Goal: Task Accomplishment & Management: Manage account settings

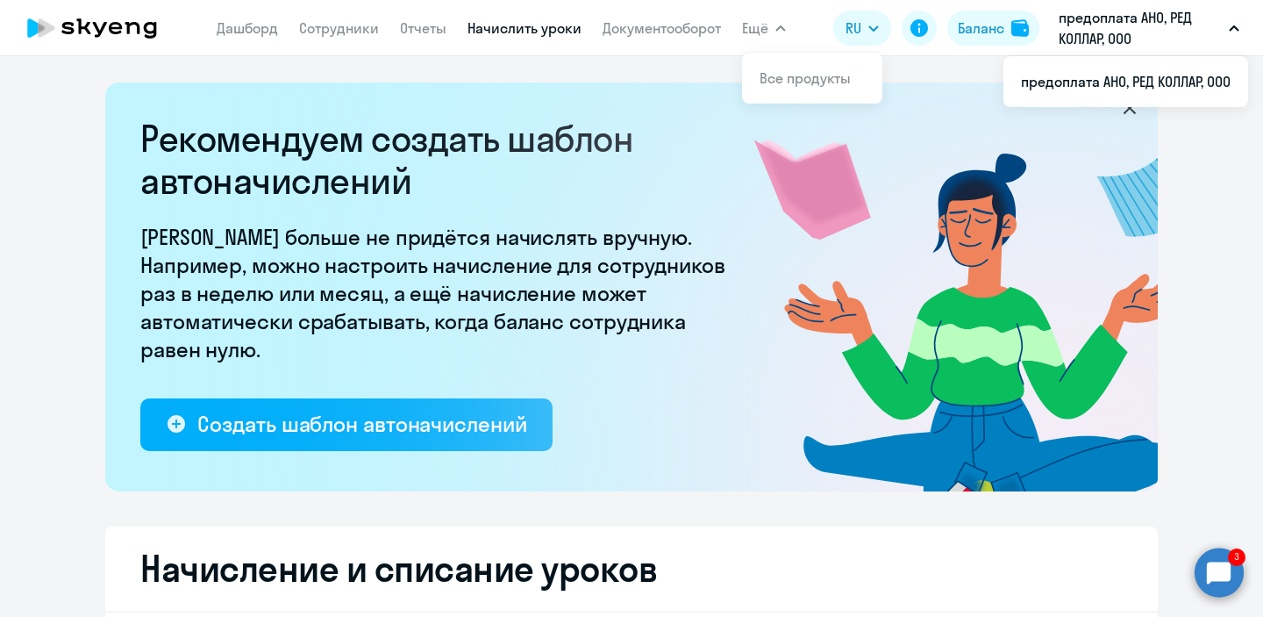
select select "10"
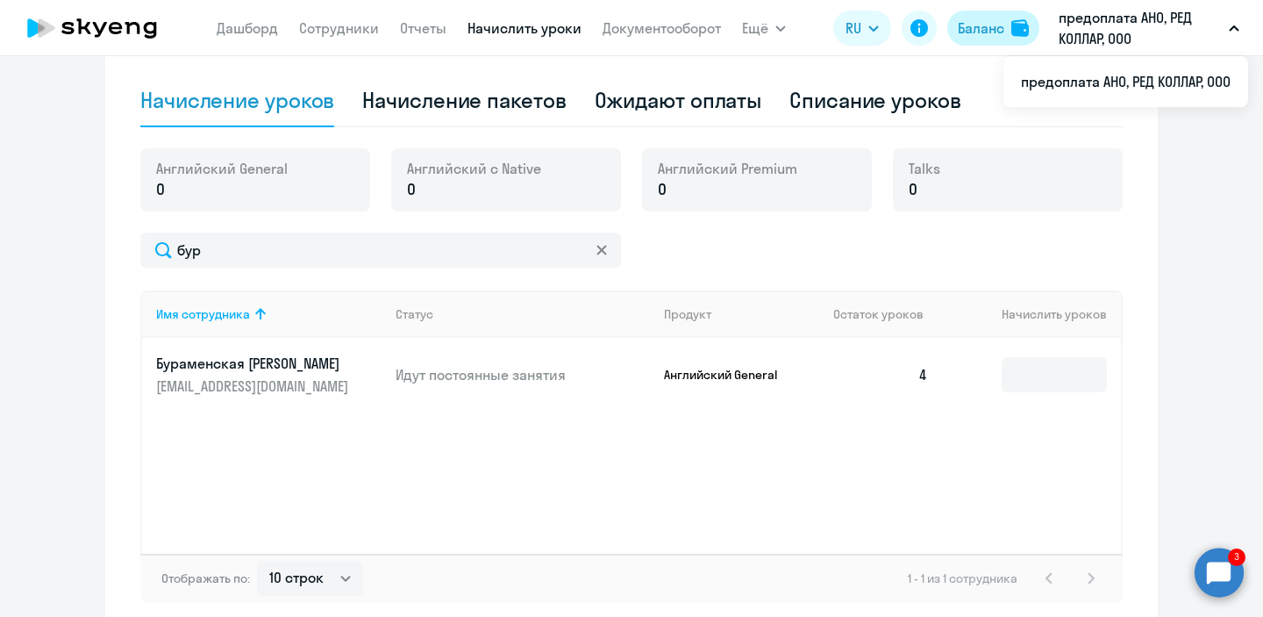
click at [989, 18] on div "Баланс" at bounding box center [981, 28] width 46 height 21
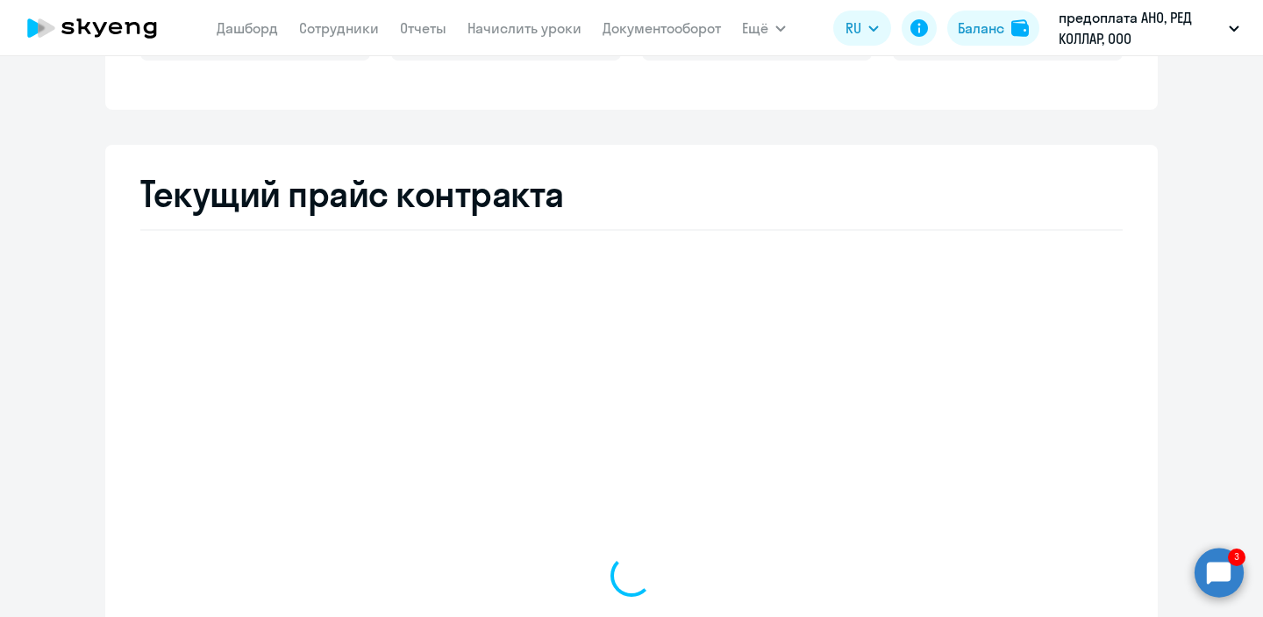
scroll to position [585, 0]
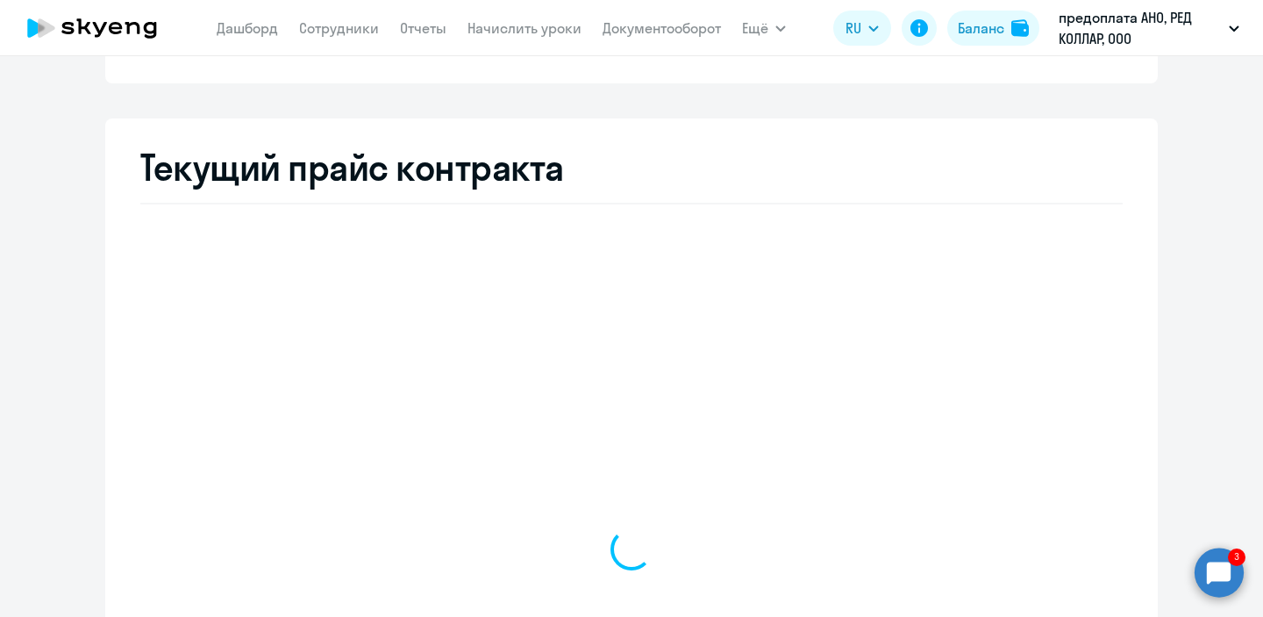
select select "english_adult_not_native_speaker"
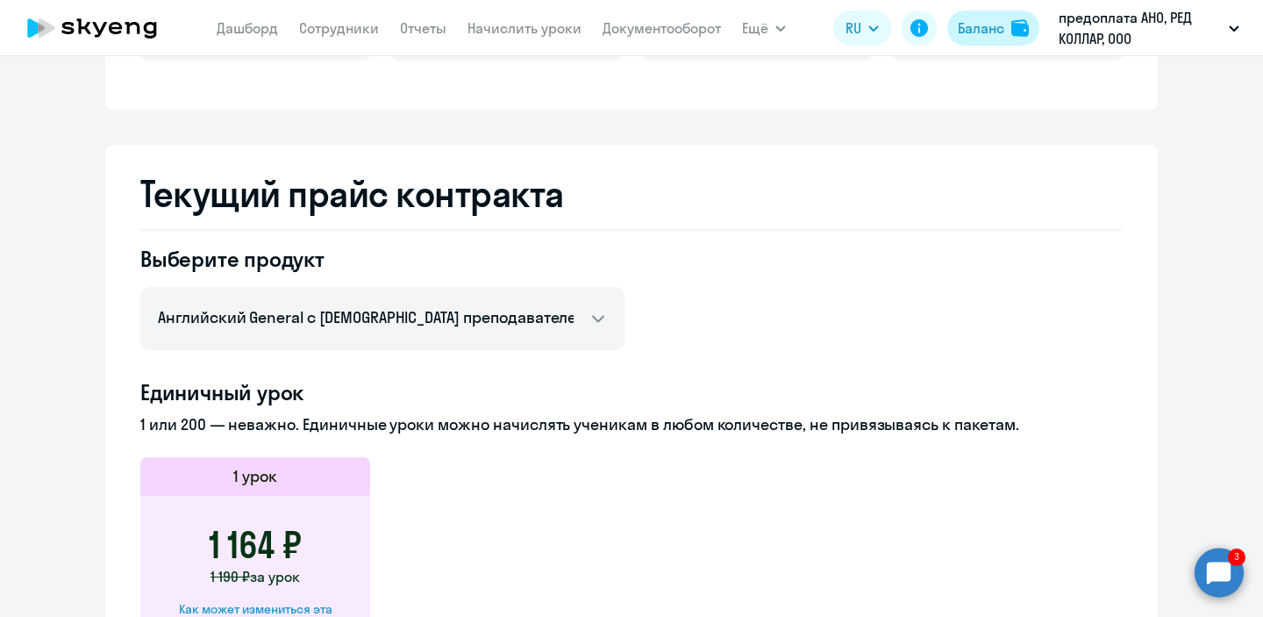
click at [997, 35] on div "Баланс" at bounding box center [981, 28] width 46 height 21
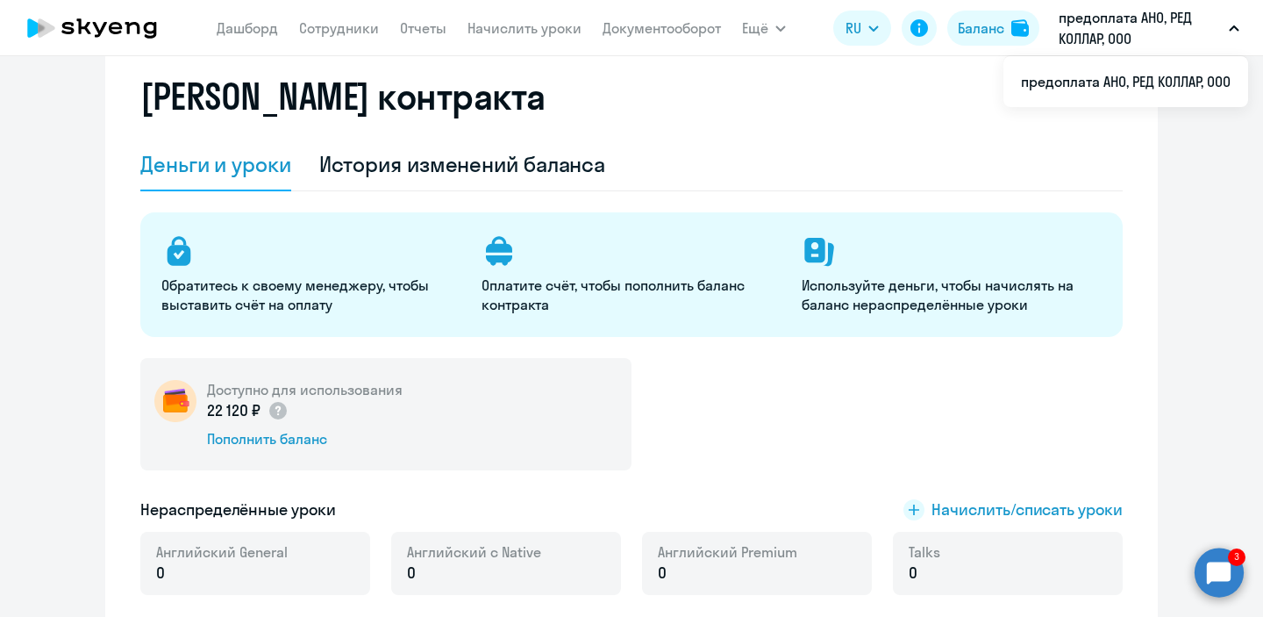
scroll to position [69, 0]
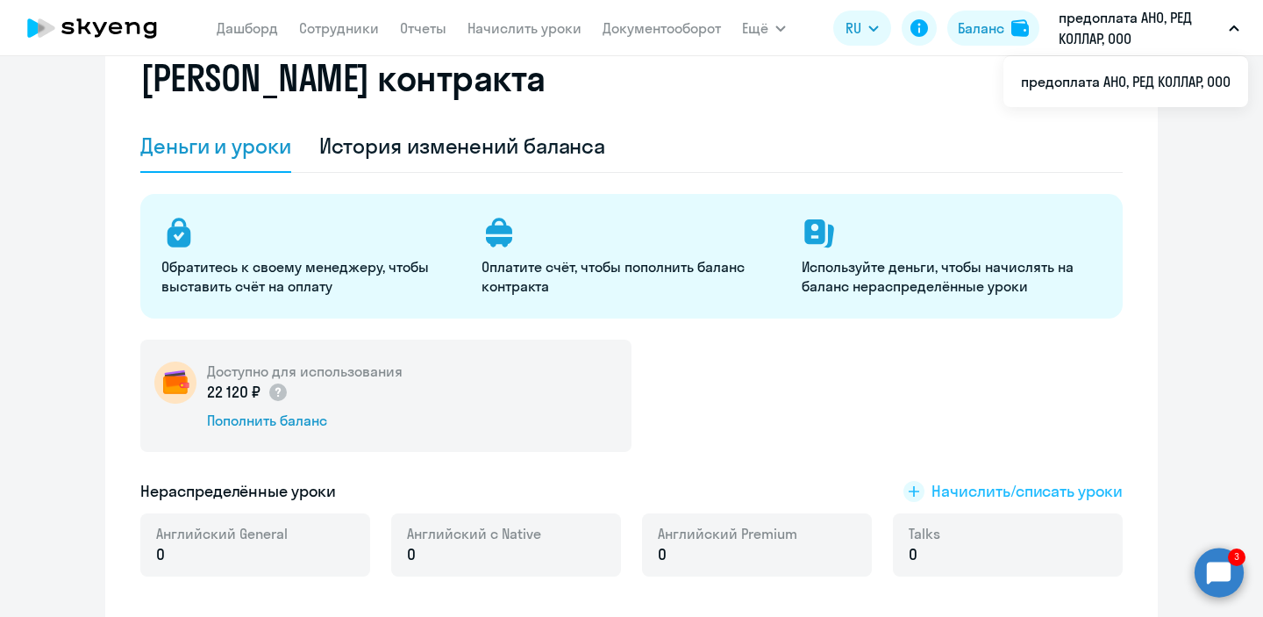
click at [984, 489] on span "Начислить/списать уроки" at bounding box center [1027, 491] width 191 height 23
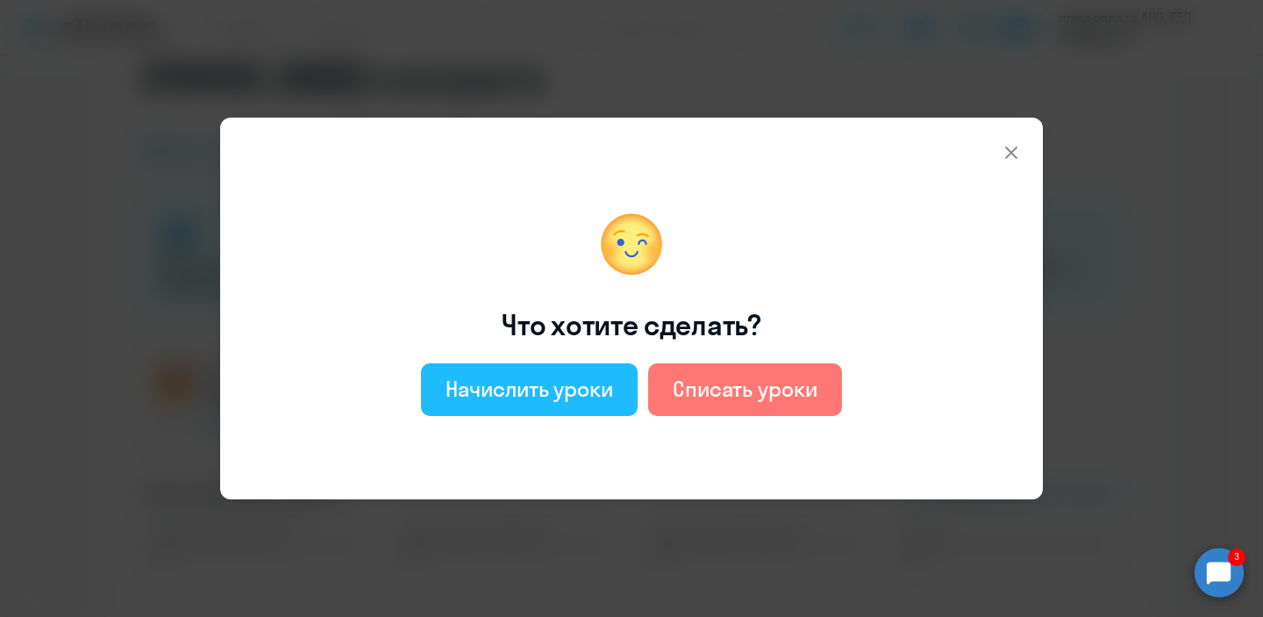
click at [540, 391] on div "Начислить уроки" at bounding box center [530, 389] width 168 height 28
select select "english_adult_not_native_speaker"
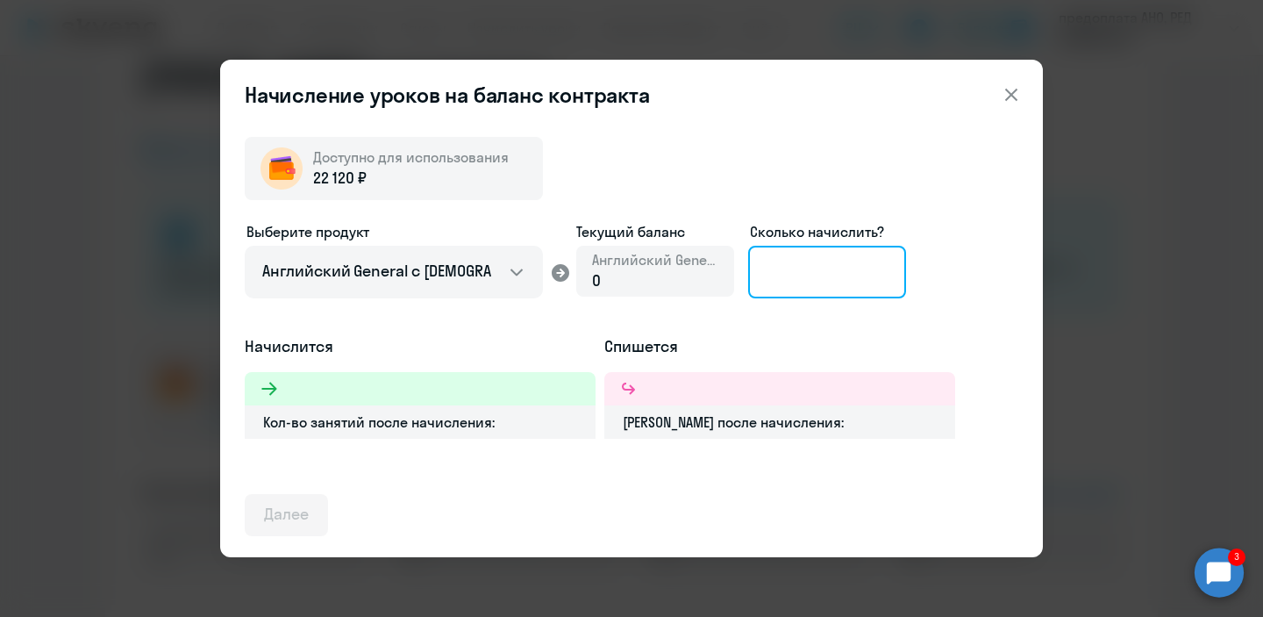
click at [781, 278] on input at bounding box center [827, 272] width 158 height 53
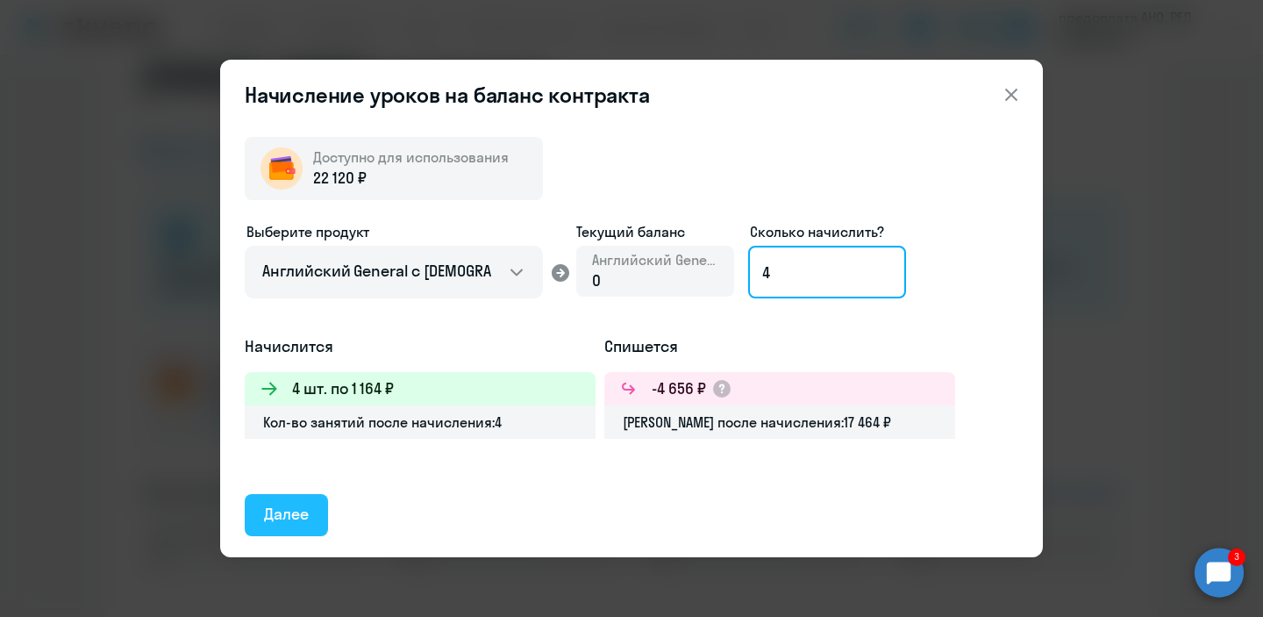
type input "4"
click at [281, 520] on div "Далее" at bounding box center [286, 514] width 45 height 23
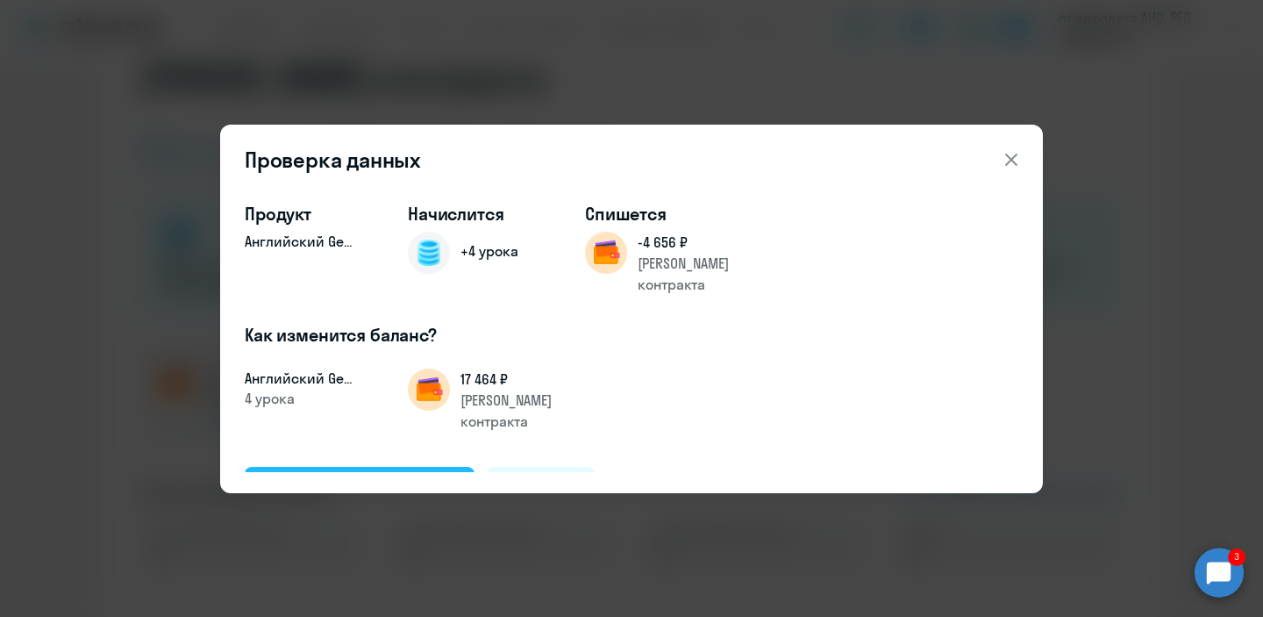
click at [374, 467] on button "Подтвердить и начислить" at bounding box center [360, 488] width 230 height 42
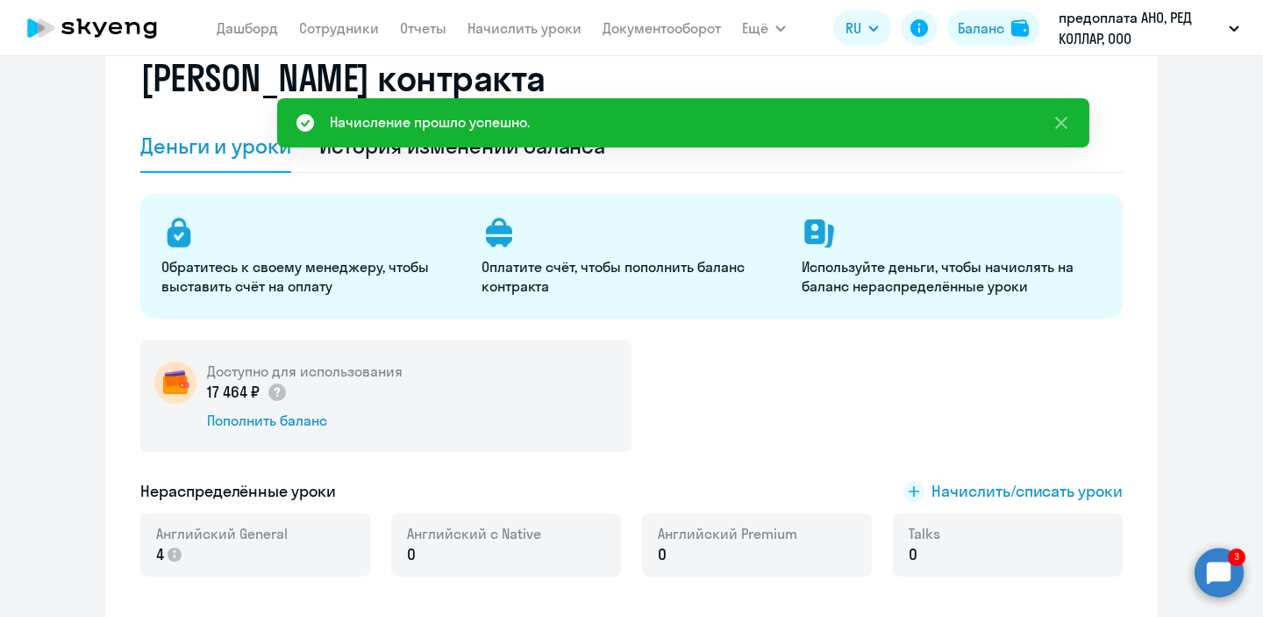
click at [511, 37] on app-menu-item-link "Начислить уроки" at bounding box center [525, 29] width 114 height 22
click at [514, 29] on link "Начислить уроки" at bounding box center [525, 28] width 114 height 18
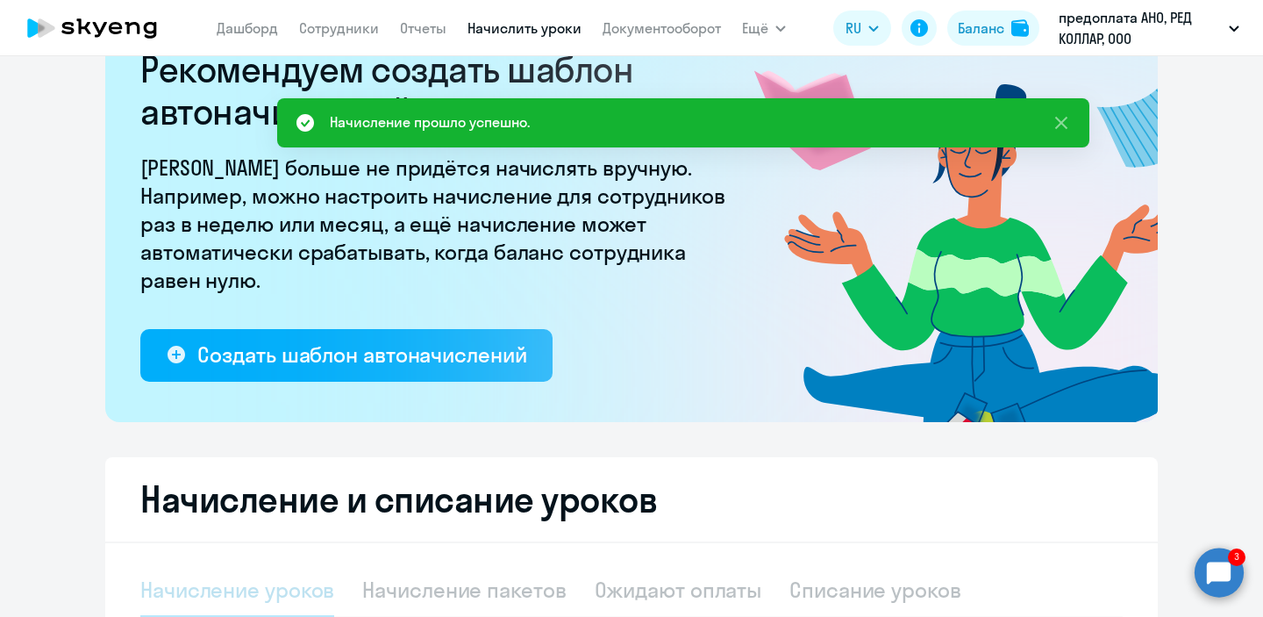
select select "10"
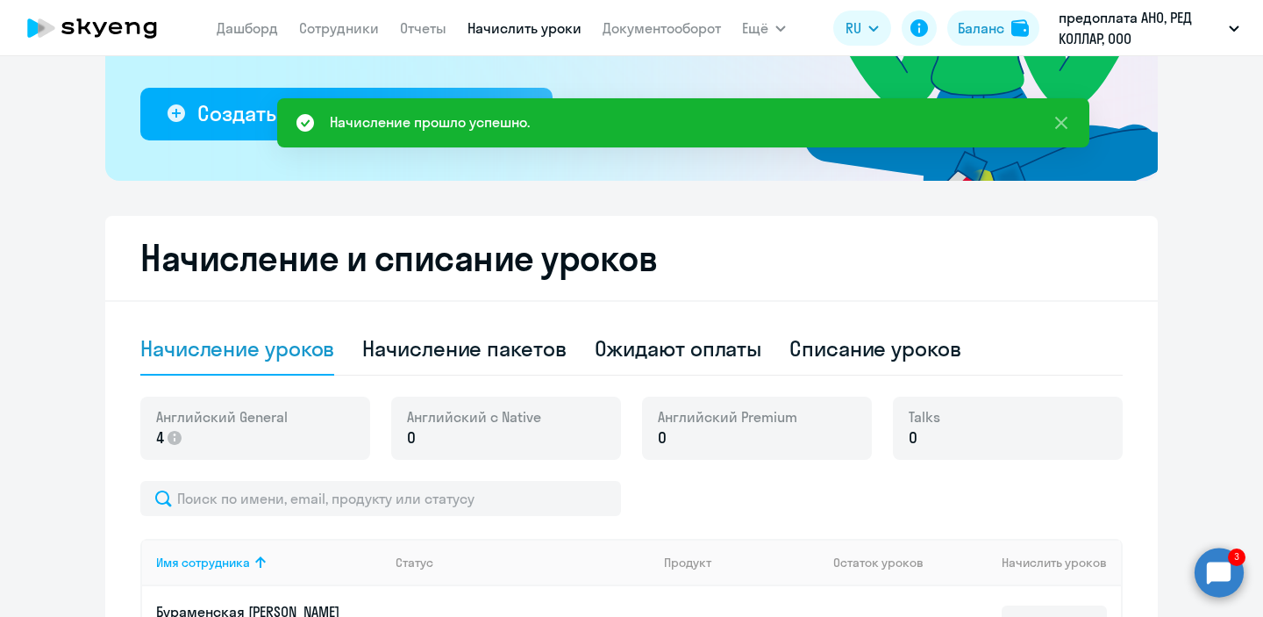
scroll to position [313, 0]
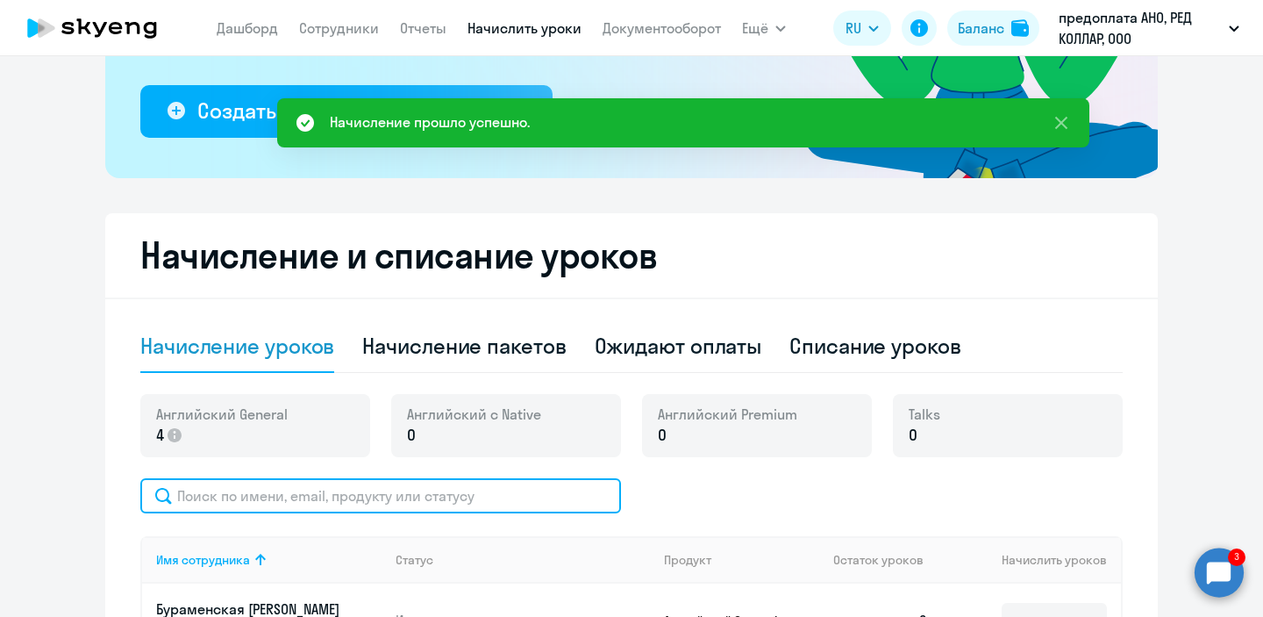
click at [517, 491] on input "text" at bounding box center [380, 495] width 481 height 35
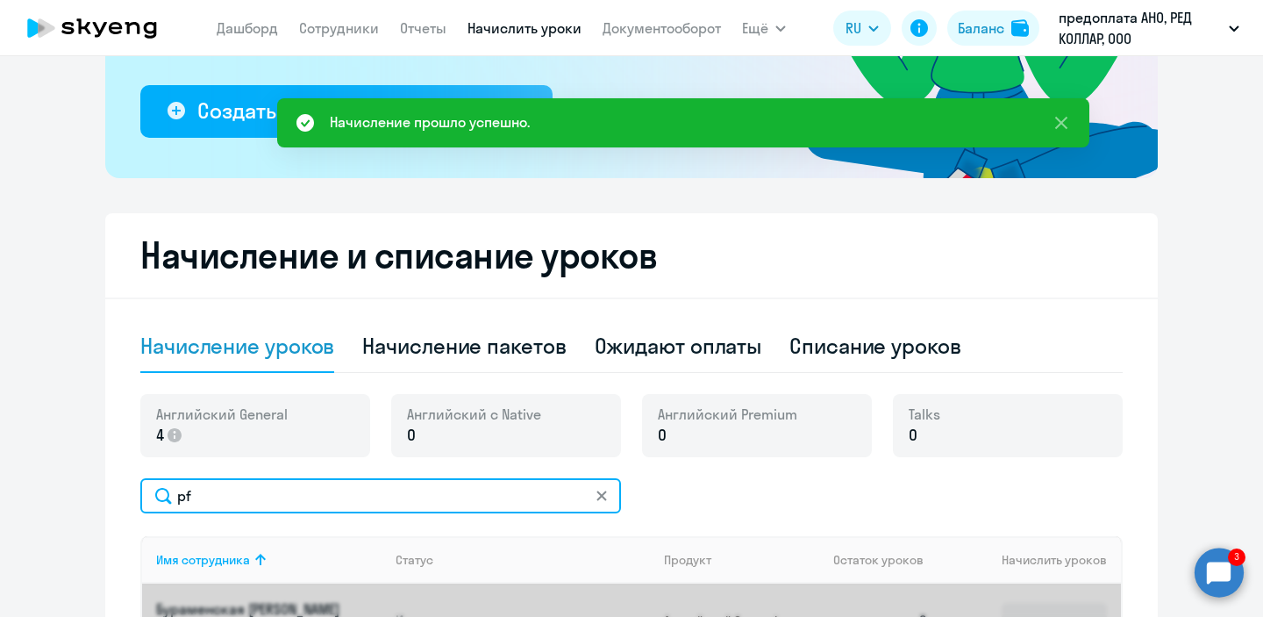
type input "p"
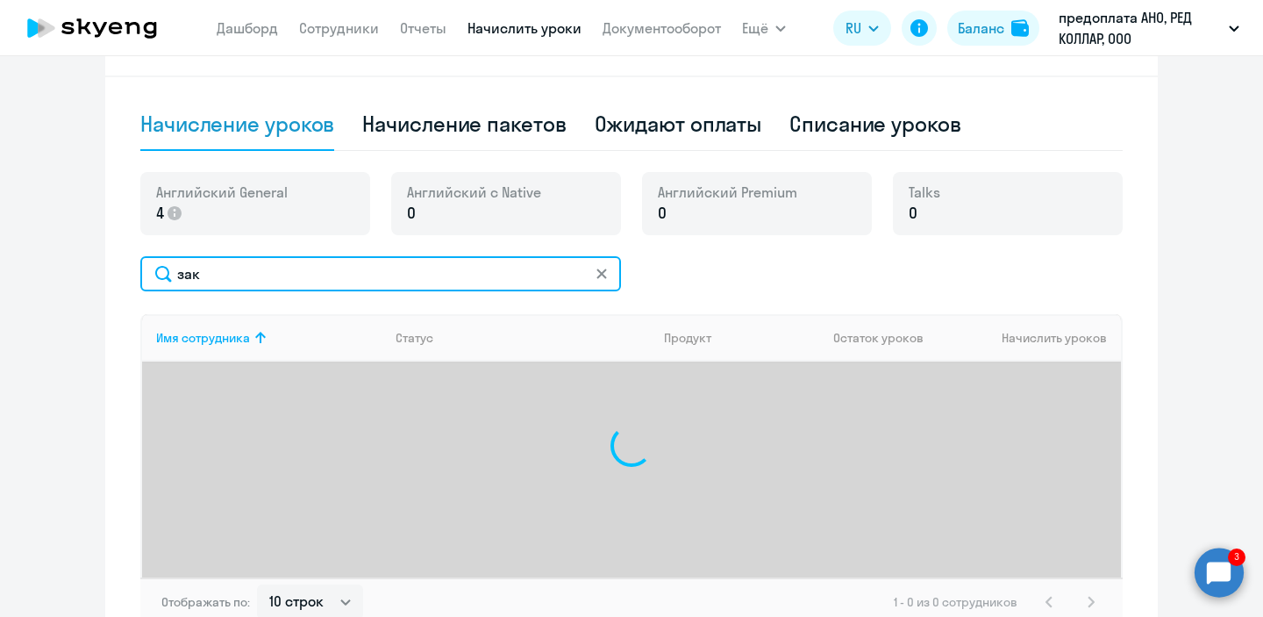
scroll to position [541, 0]
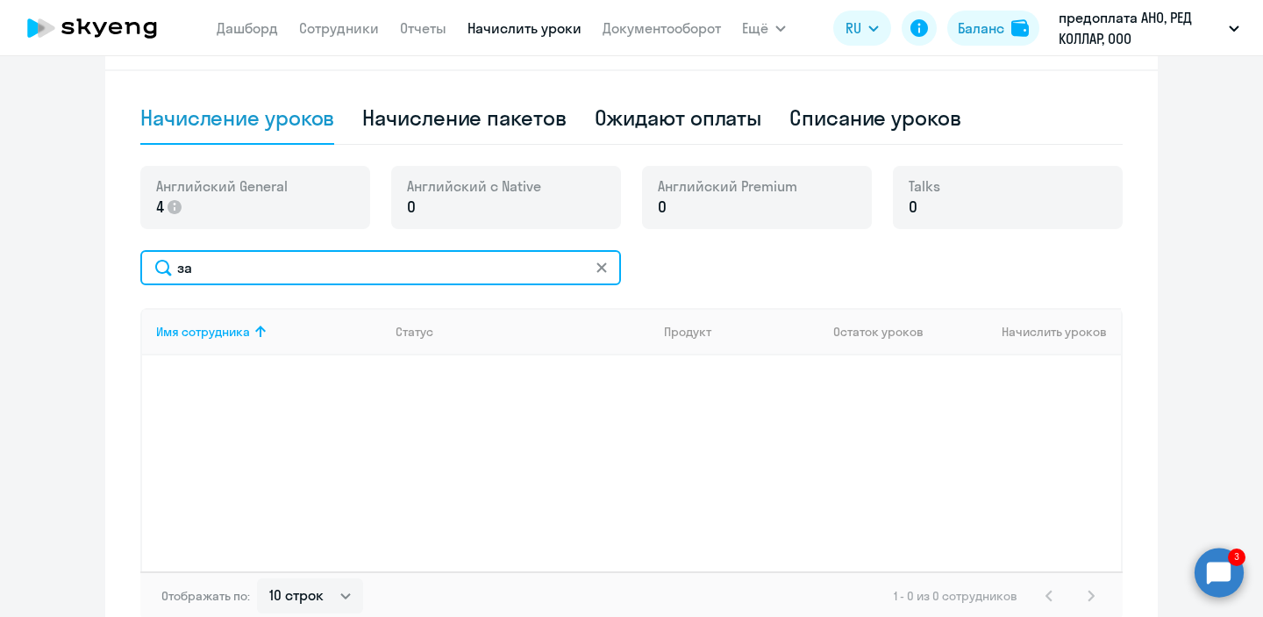
type input "з"
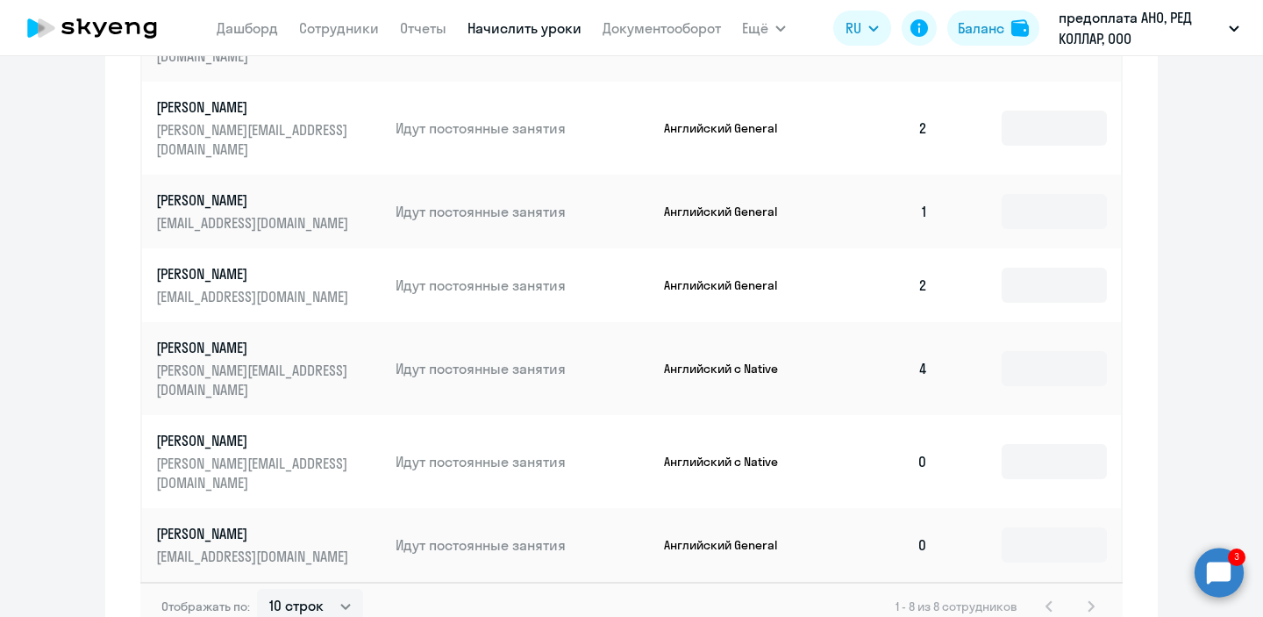
scroll to position [1017, 0]
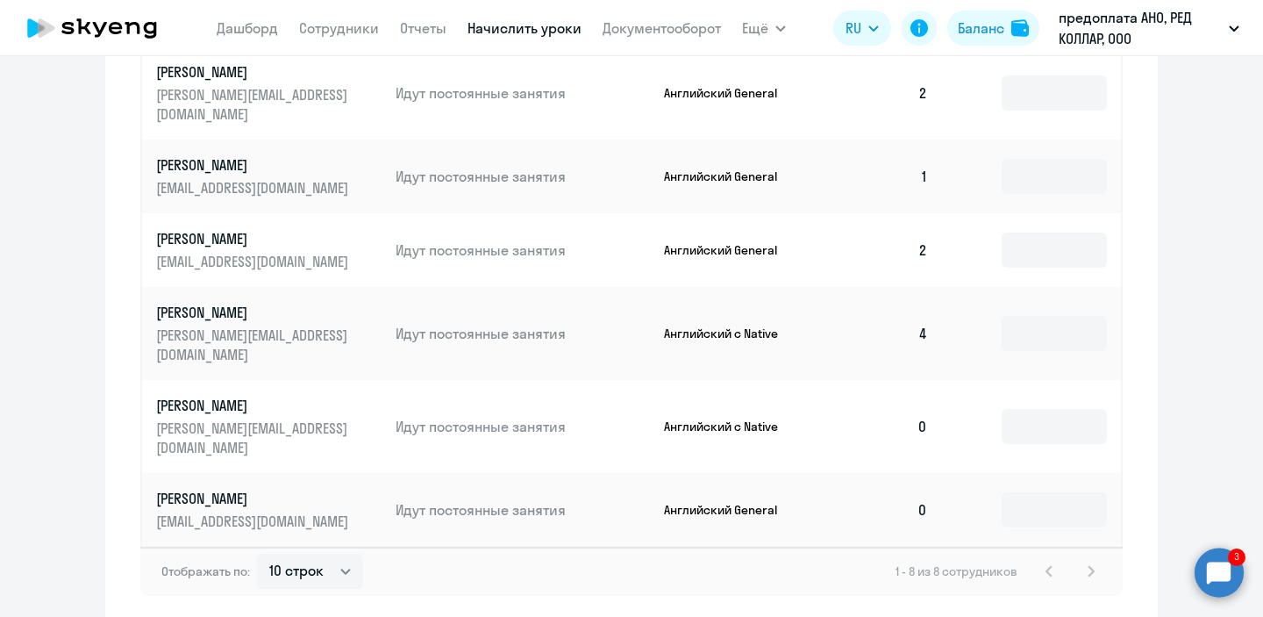
click at [1214, 582] on circle at bounding box center [1219, 571] width 49 height 49
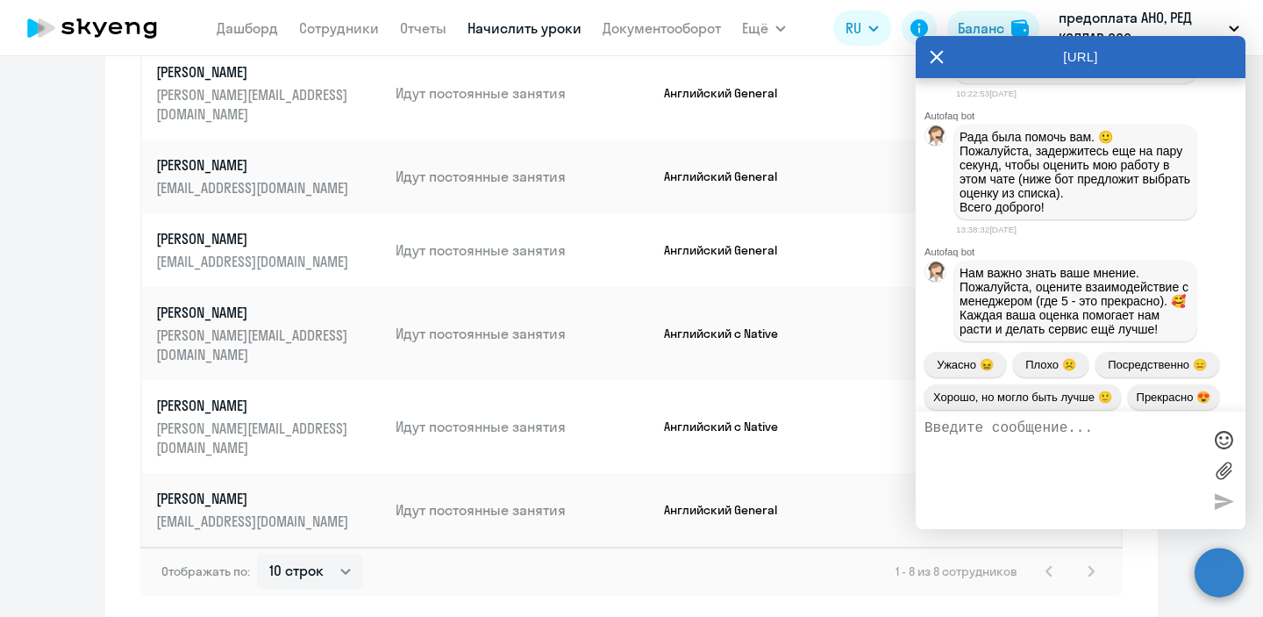
scroll to position [9822, 0]
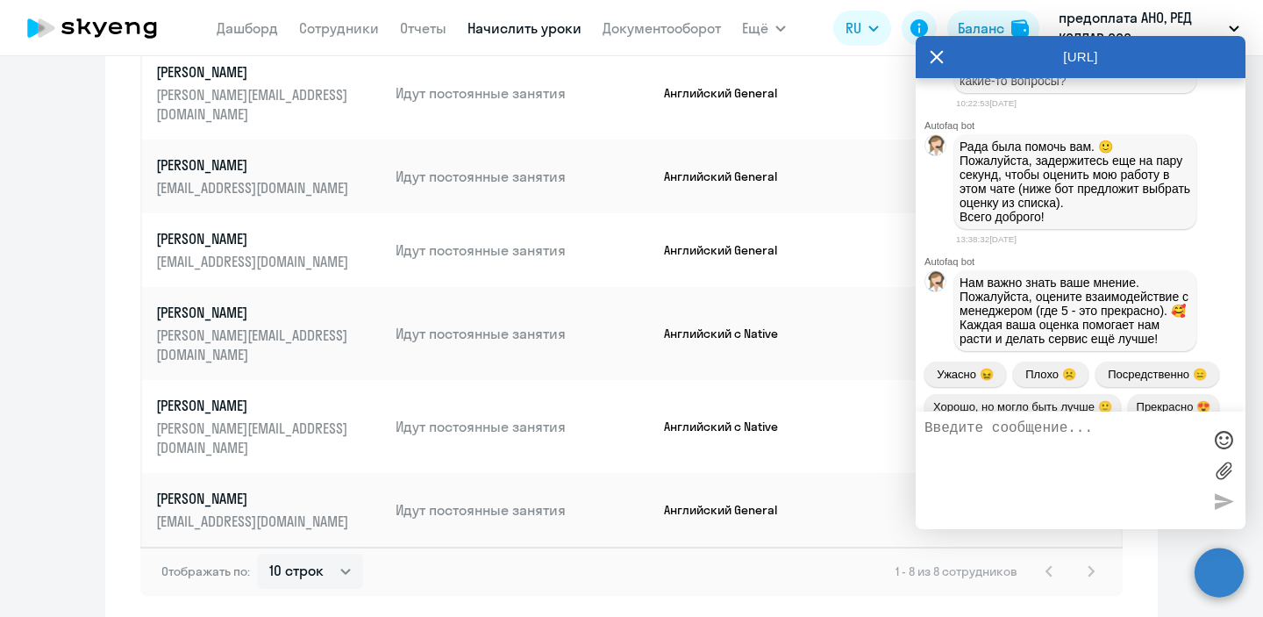
drag, startPoint x: 968, startPoint y: 312, endPoint x: 1133, endPoint y: 361, distance: 172.1
copy span "Здравствуйте, можете, пожалуйста, подключить обратно сотрудник, [PERSON_NAME] […"
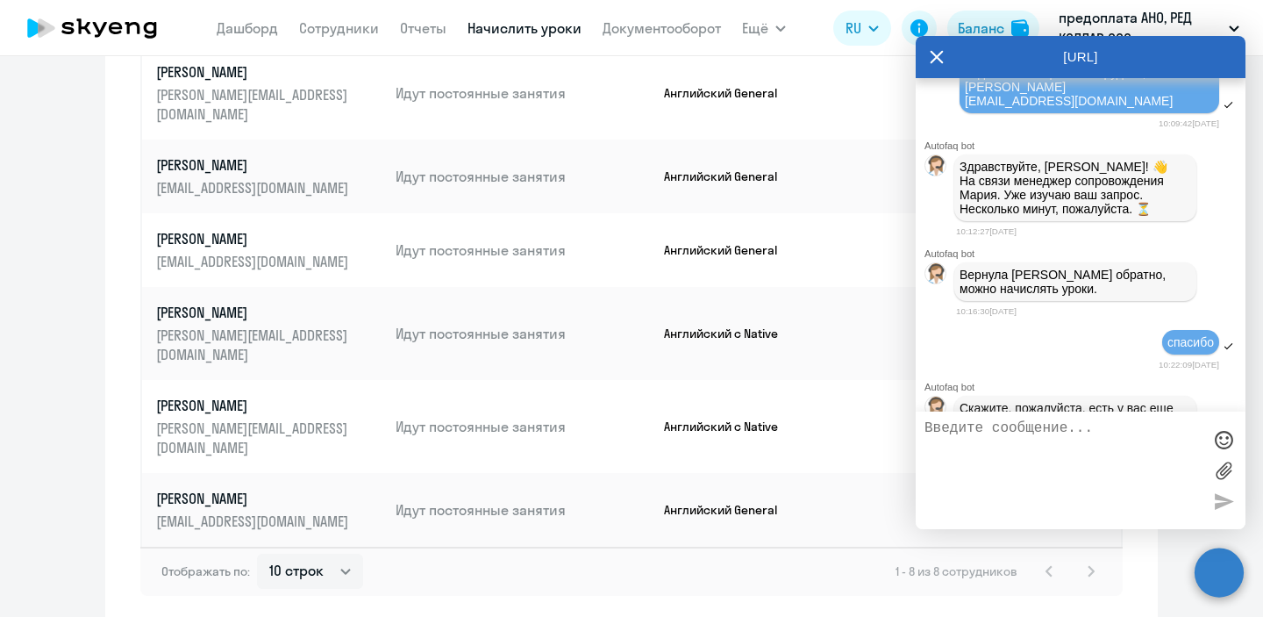
scroll to position [9487, 0]
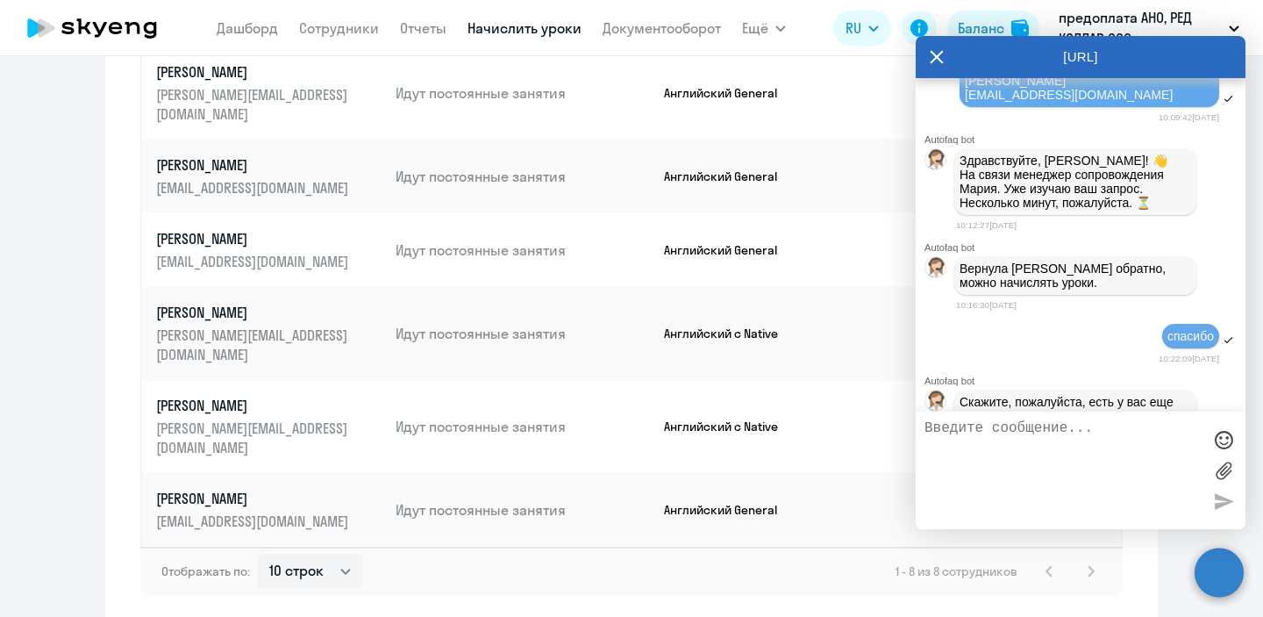
click at [1020, 434] on textarea at bounding box center [1063, 470] width 277 height 100
paste textarea "Здравствуйте, можете, пожалуйста, подключить обратно сотрудник, [PERSON_NAME] […"
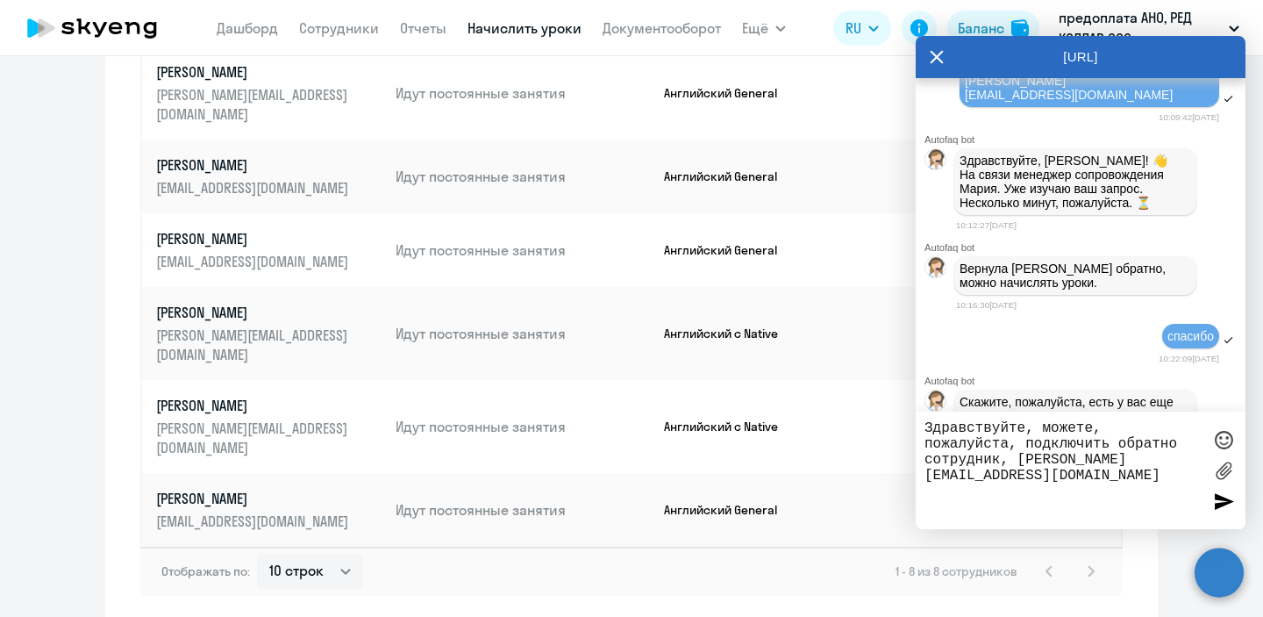
type textarea "Здравствуйте, можете, пожалуйста, подключить обратно сотрудник, [PERSON_NAME] […"
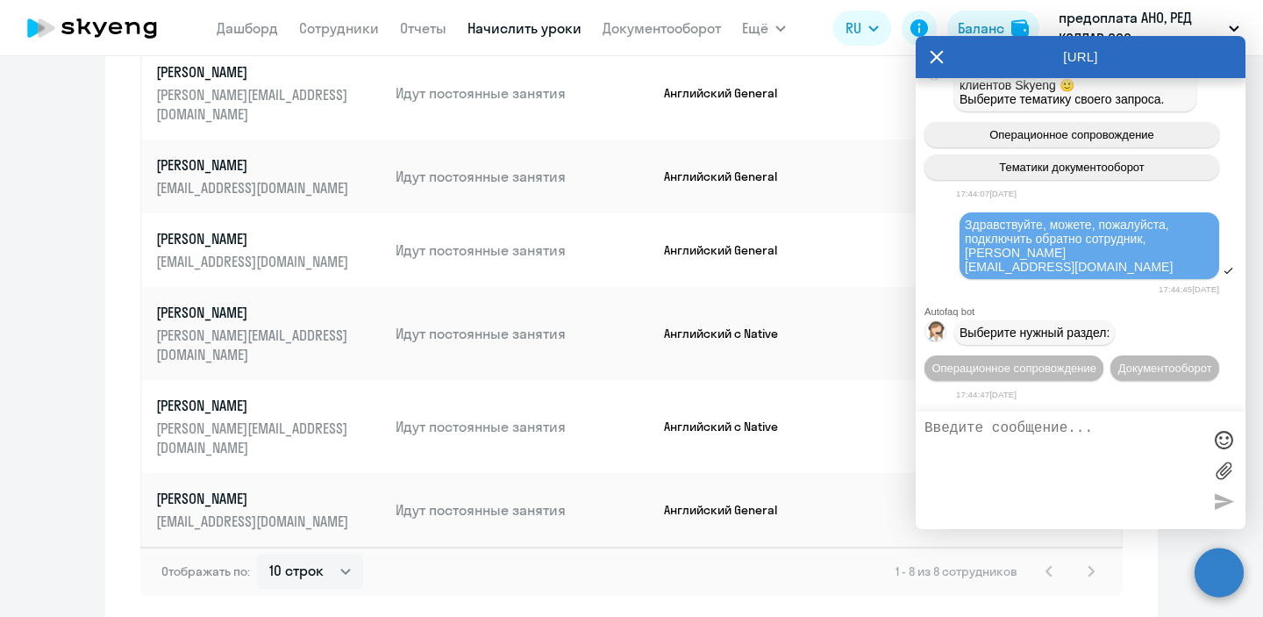
scroll to position [13621, 0]
click at [1039, 361] on span "Операционное сопровождение" at bounding box center [1014, 367] width 165 height 13
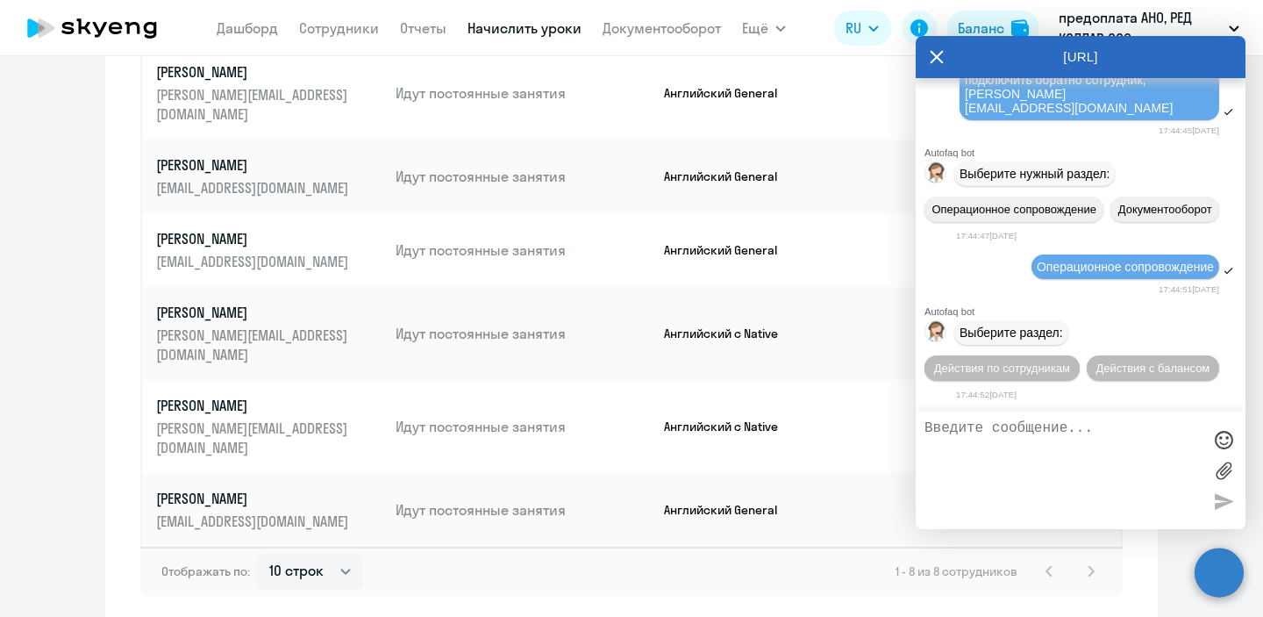
scroll to position [13786, 0]
click at [1028, 364] on span "Действия по сотрудникам" at bounding box center [1002, 367] width 136 height 13
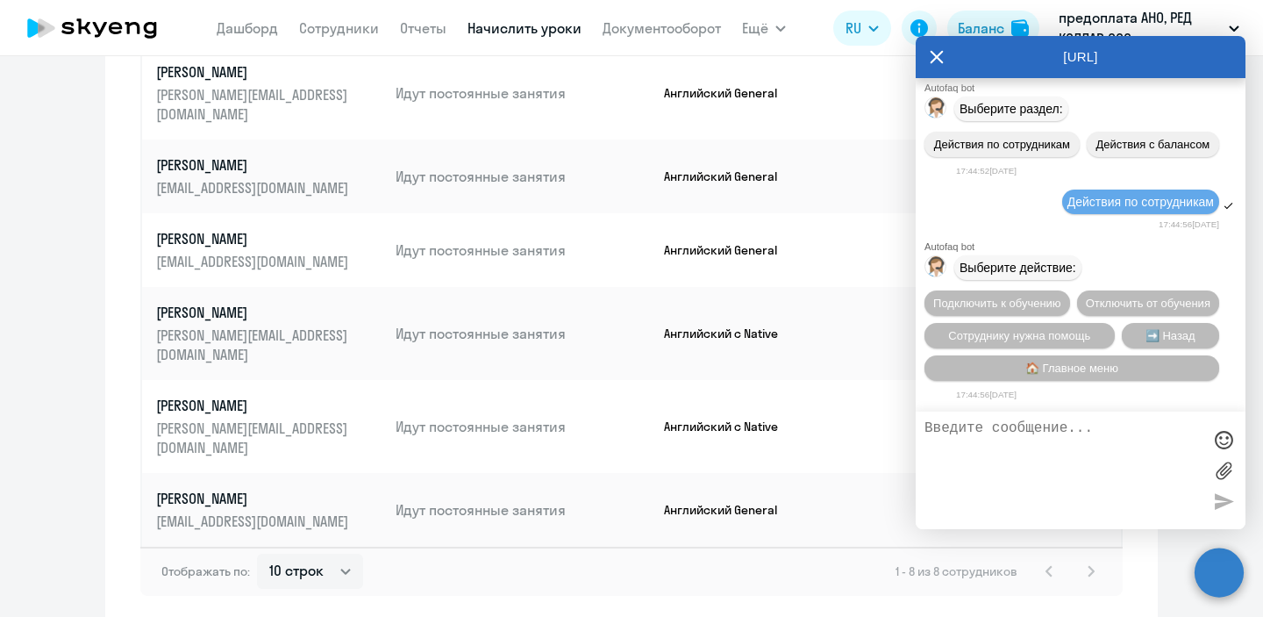
scroll to position [14019, 0]
click at [1018, 296] on span "Подключить к обучению" at bounding box center [997, 302] width 128 height 13
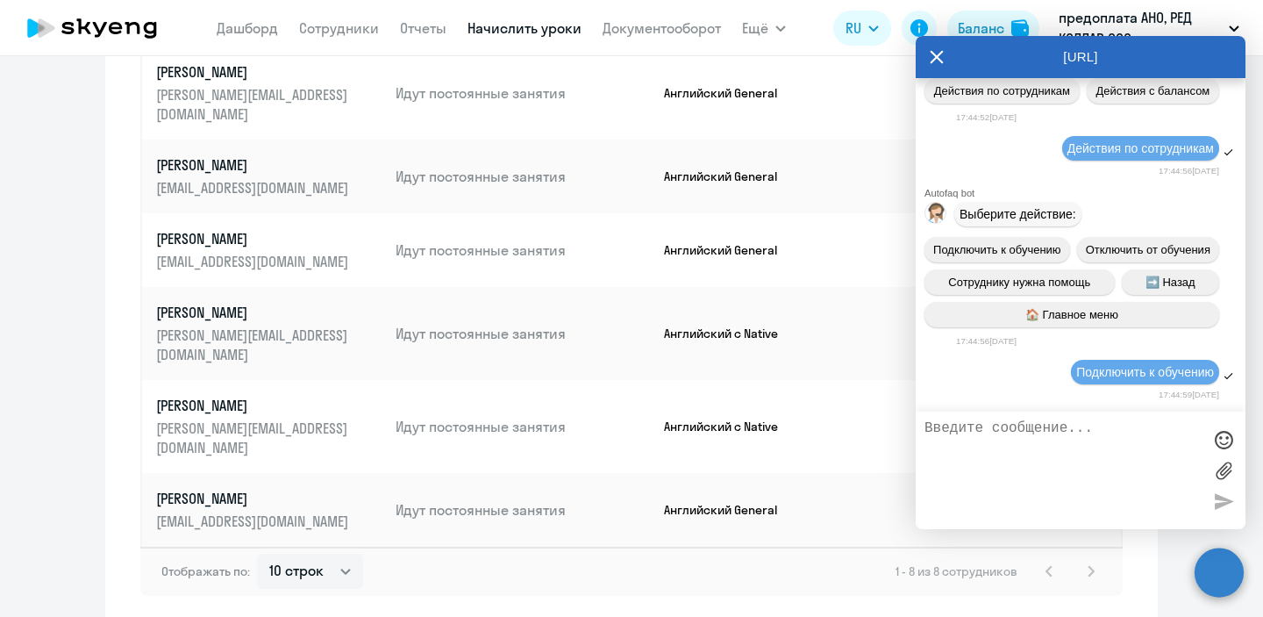
scroll to position [14252, 0]
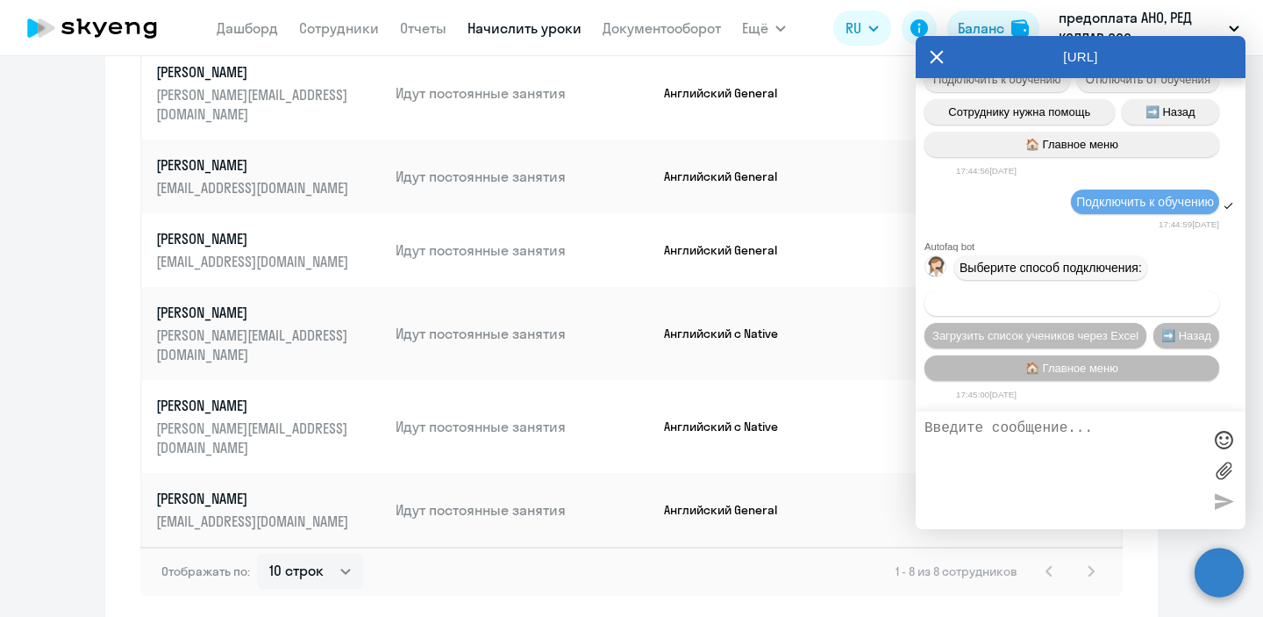
click at [1023, 299] on span "Добавить учеников вручную" at bounding box center [1071, 302] width 149 height 13
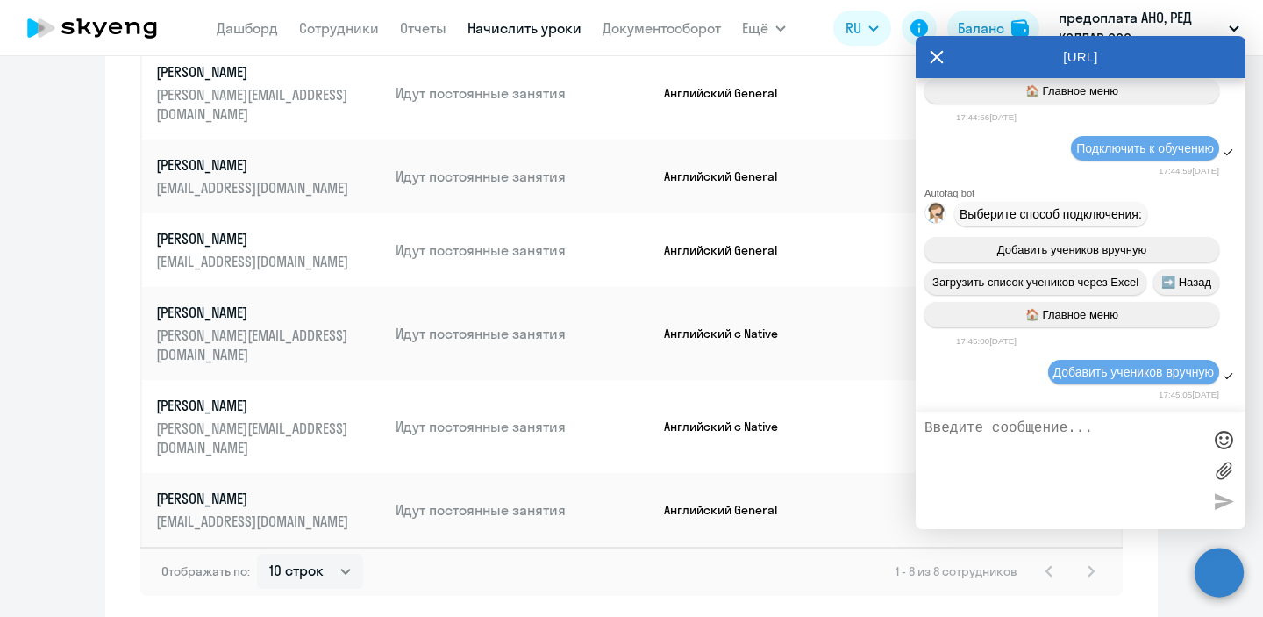
scroll to position [15101, 0]
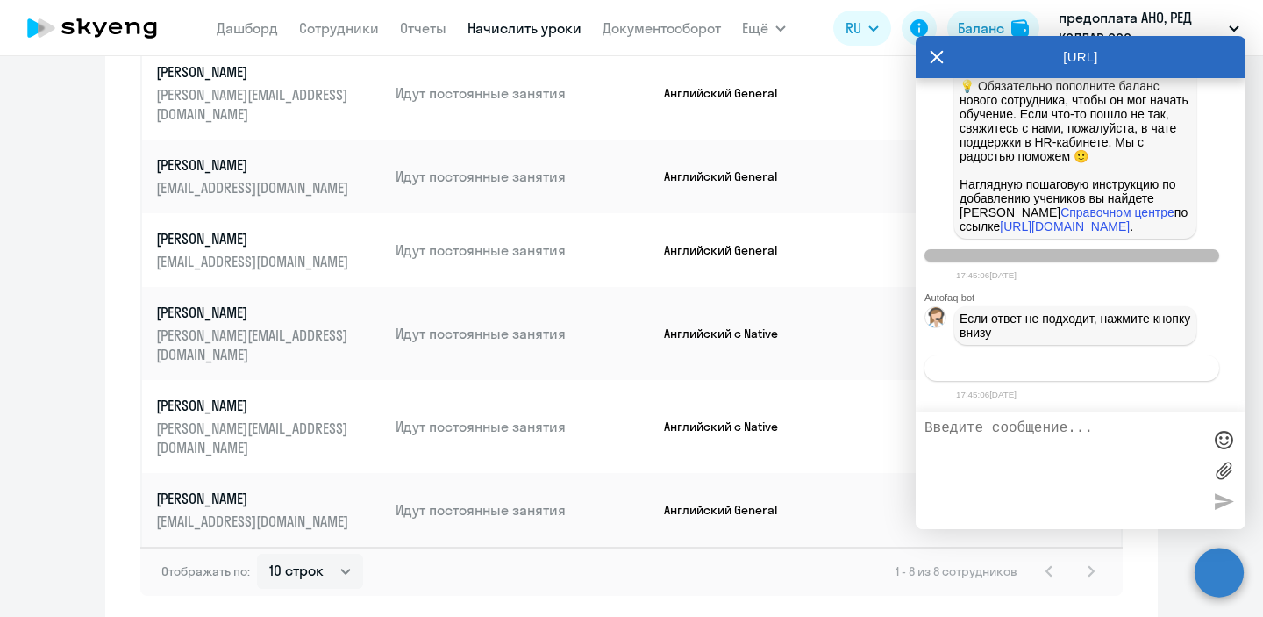
click at [1053, 373] on button "Связаться с менеджером" at bounding box center [1072, 367] width 295 height 25
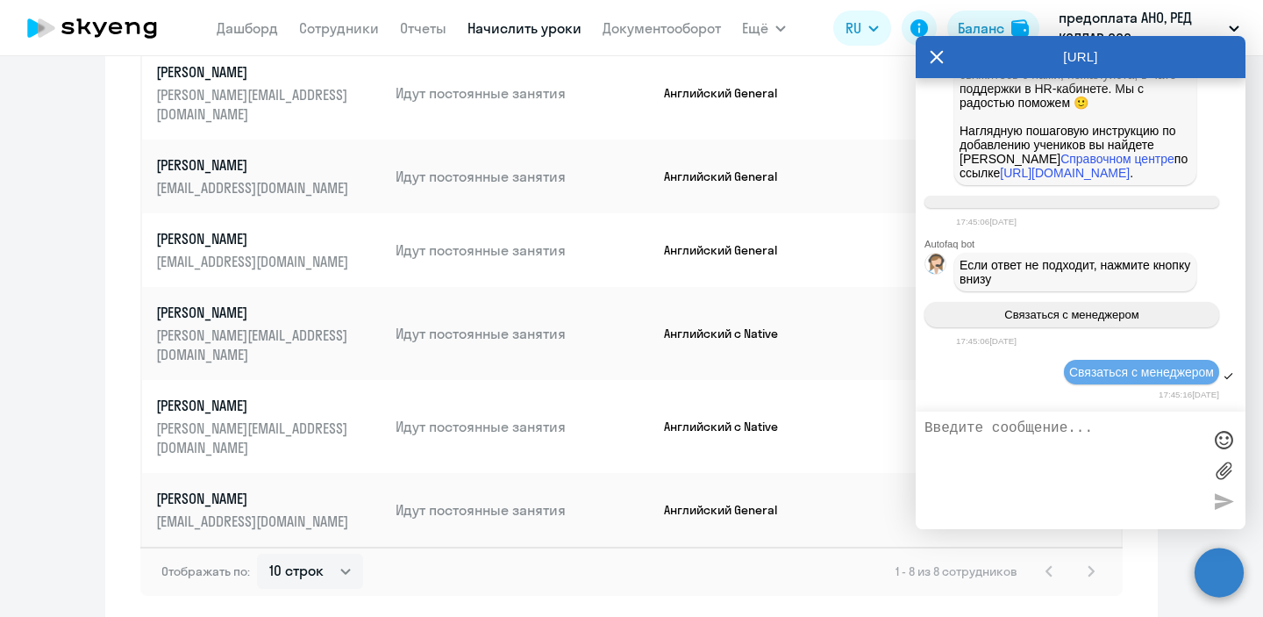
click at [1032, 426] on textarea at bounding box center [1063, 470] width 277 height 100
paste textarea "Здравствуйте, можете, пожалуйста, подключить обратно сотрудник, [PERSON_NAME] […"
type textarea "Здравствуйте, можете, пожалуйста, подключить обратно сотрудник, [PERSON_NAME] […"
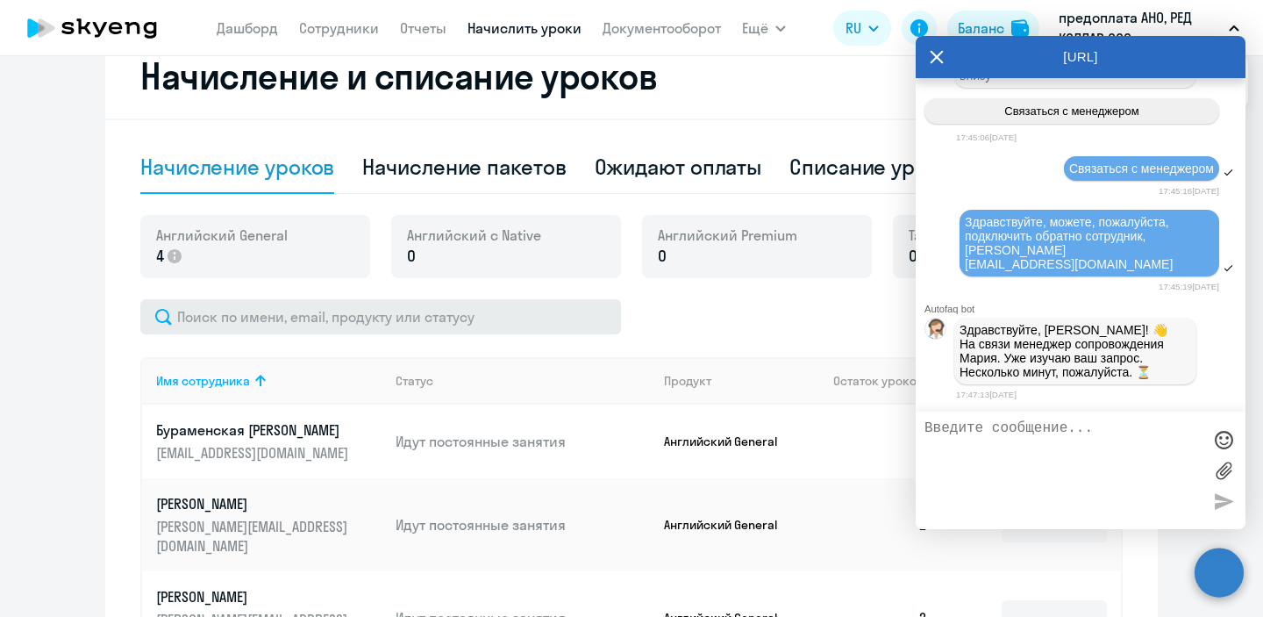
scroll to position [496, 0]
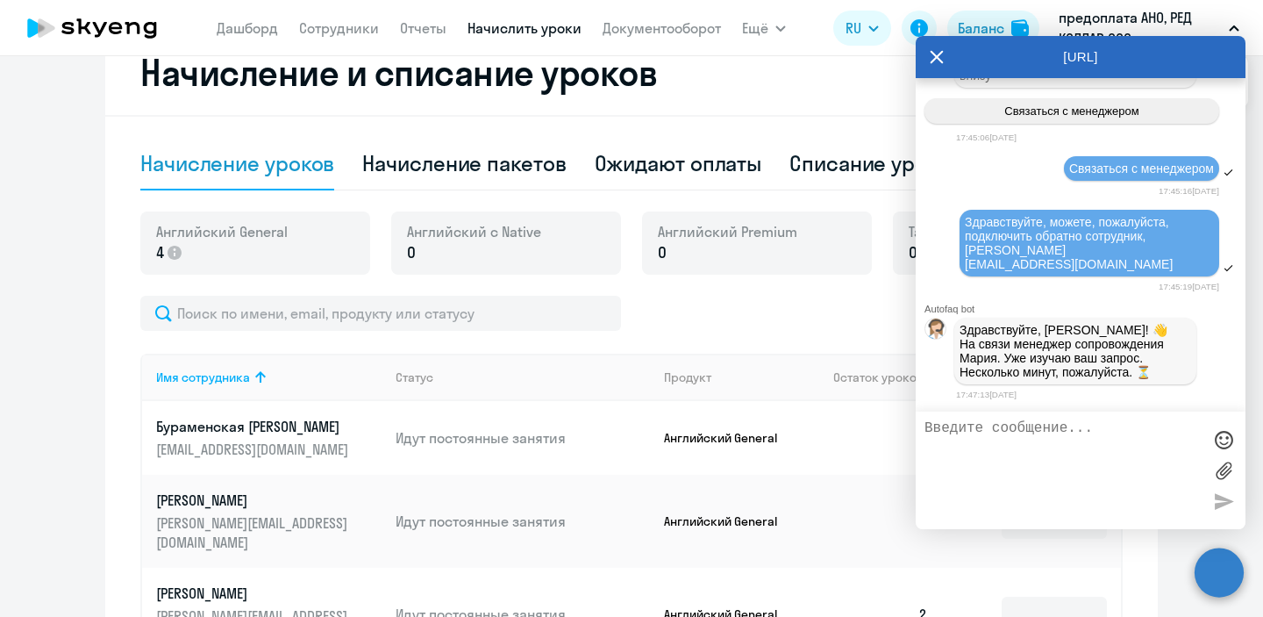
click at [931, 52] on icon at bounding box center [937, 57] width 14 height 42
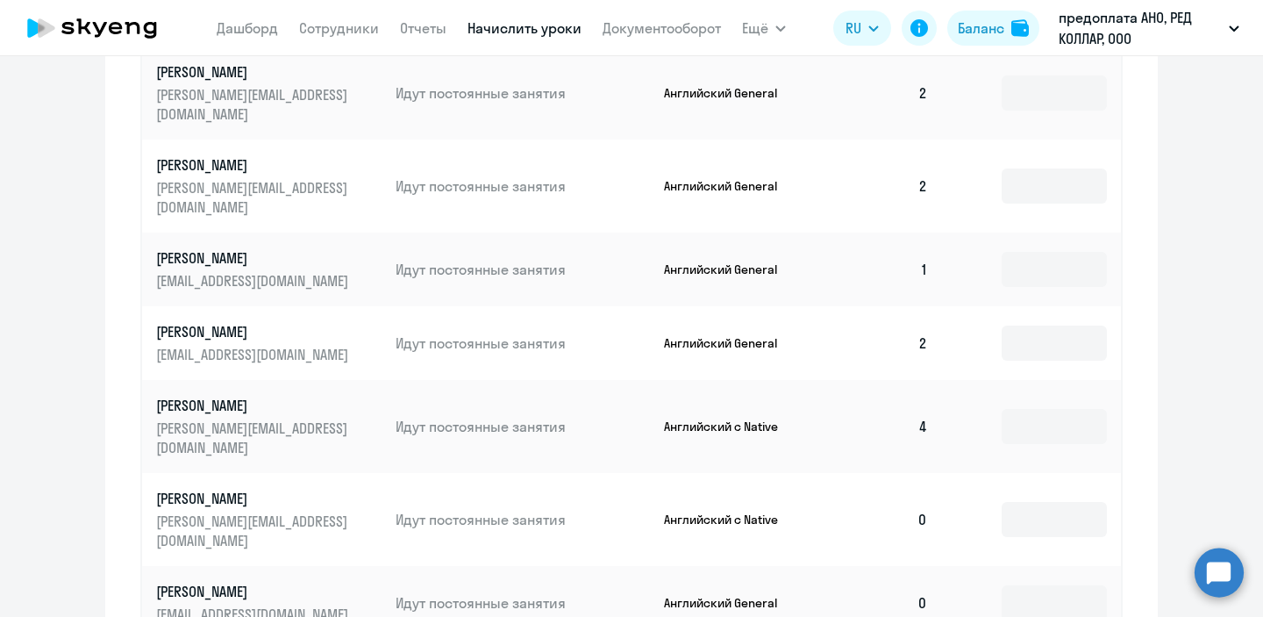
scroll to position [1017, 0]
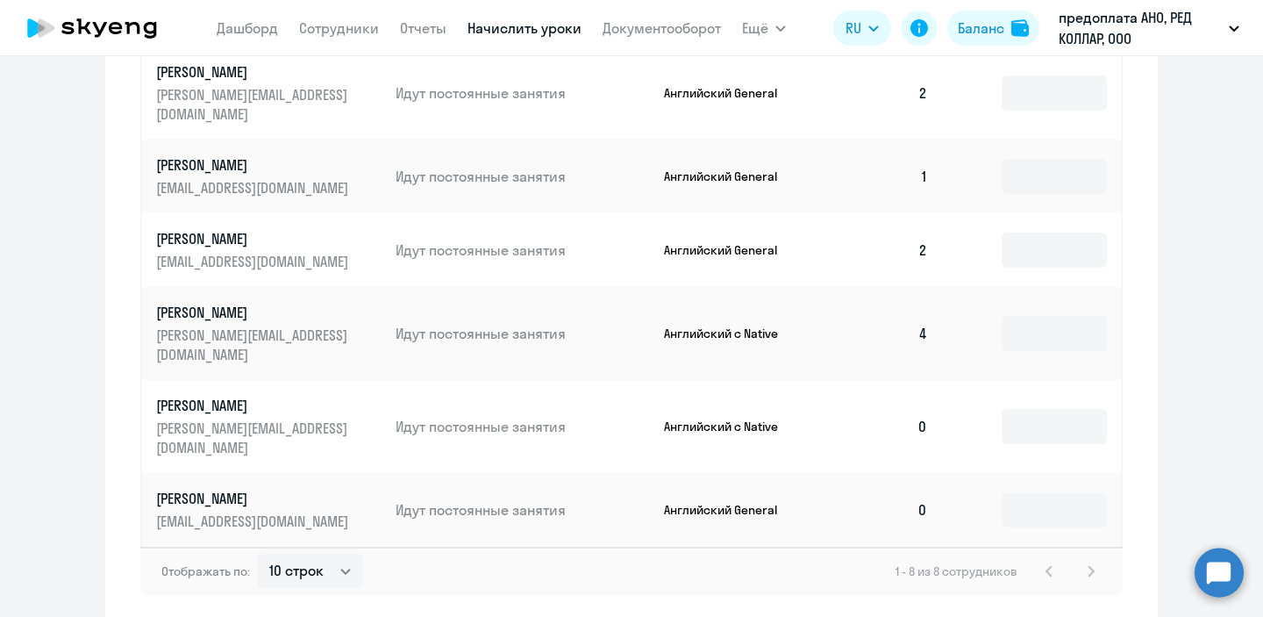
click at [1199, 574] on circle at bounding box center [1219, 571] width 49 height 49
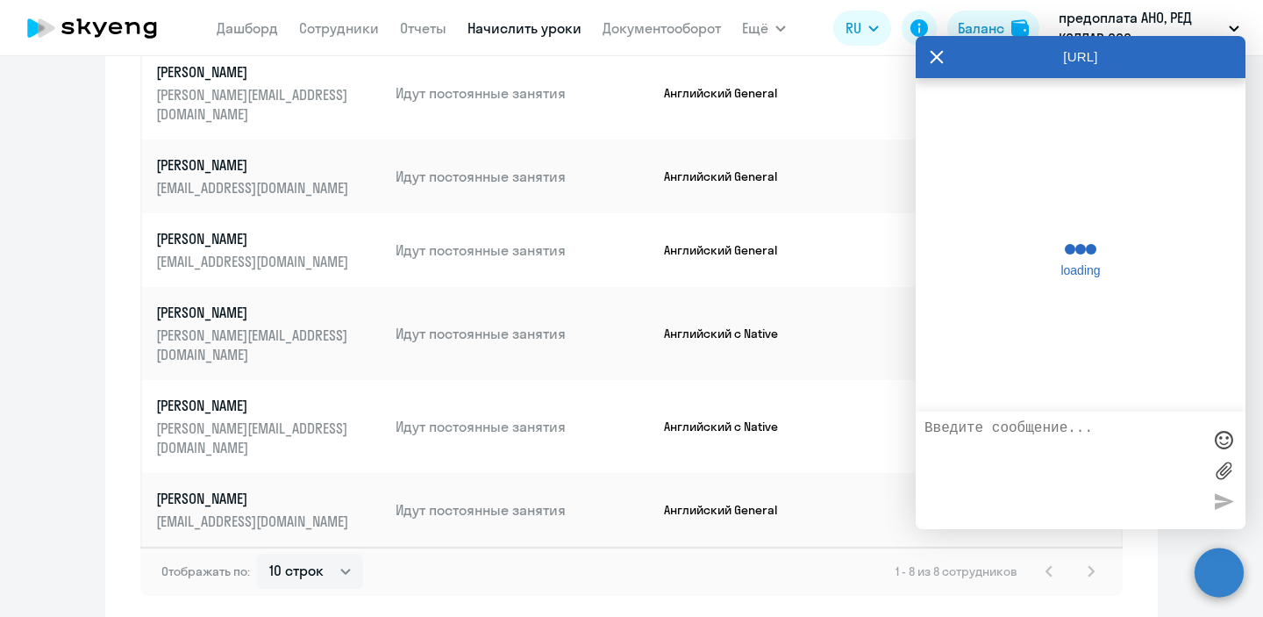
scroll to position [15360, 0]
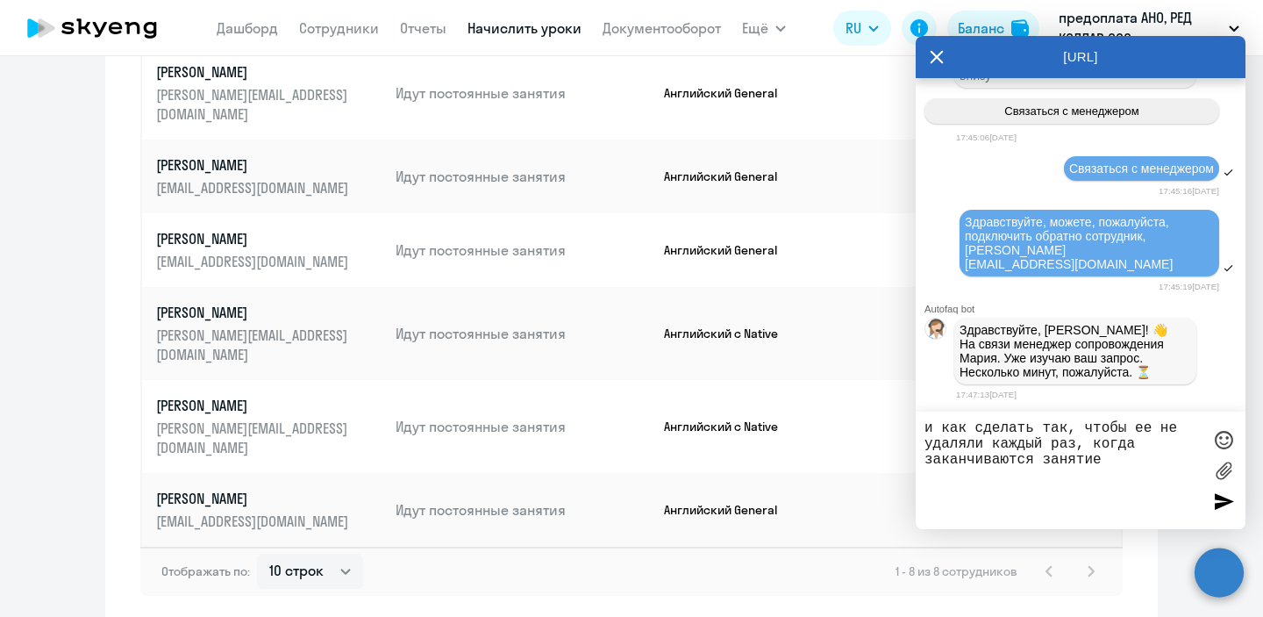
type textarea "и как сделать так, чтобы ее не удаляли каждый раз, когда заканчиваются занятие"
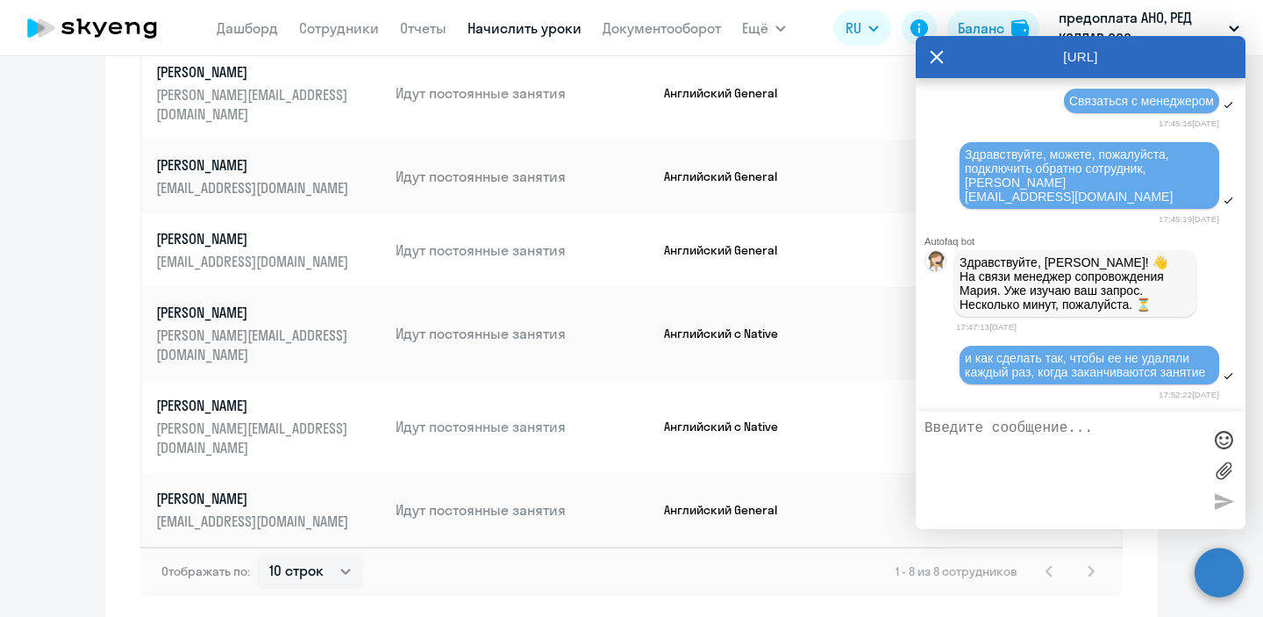
click at [929, 52] on div "[URL]" at bounding box center [1081, 57] width 330 height 42
click at [932, 52] on icon at bounding box center [937, 56] width 13 height 13
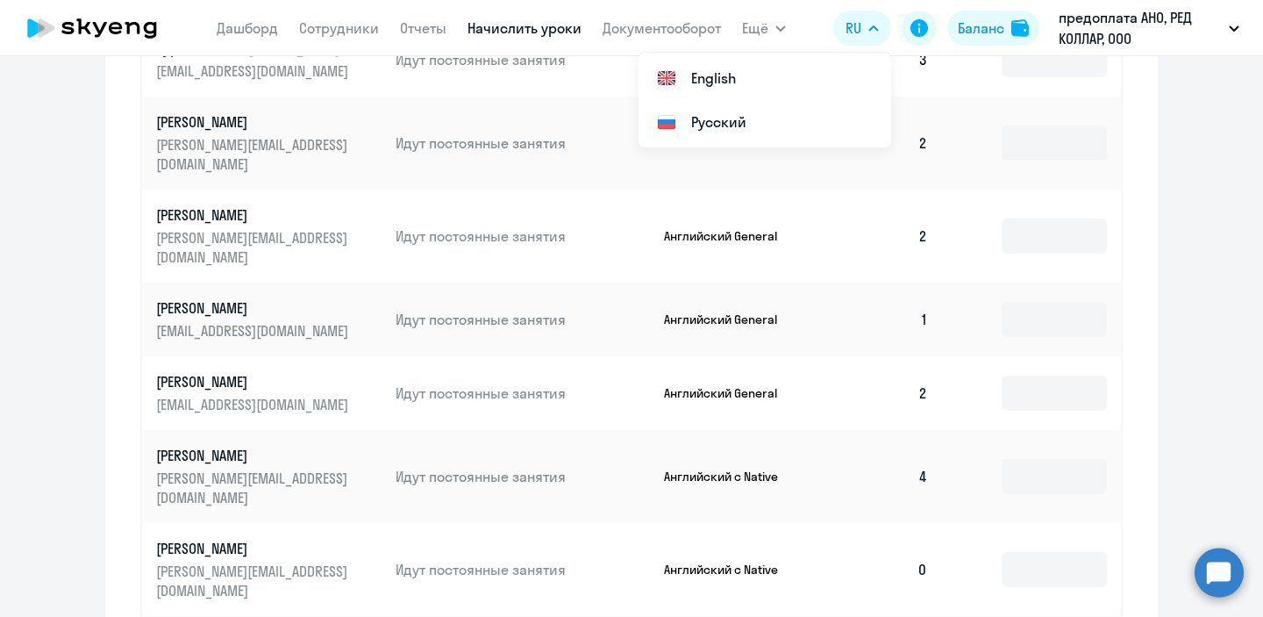
scroll to position [0, 0]
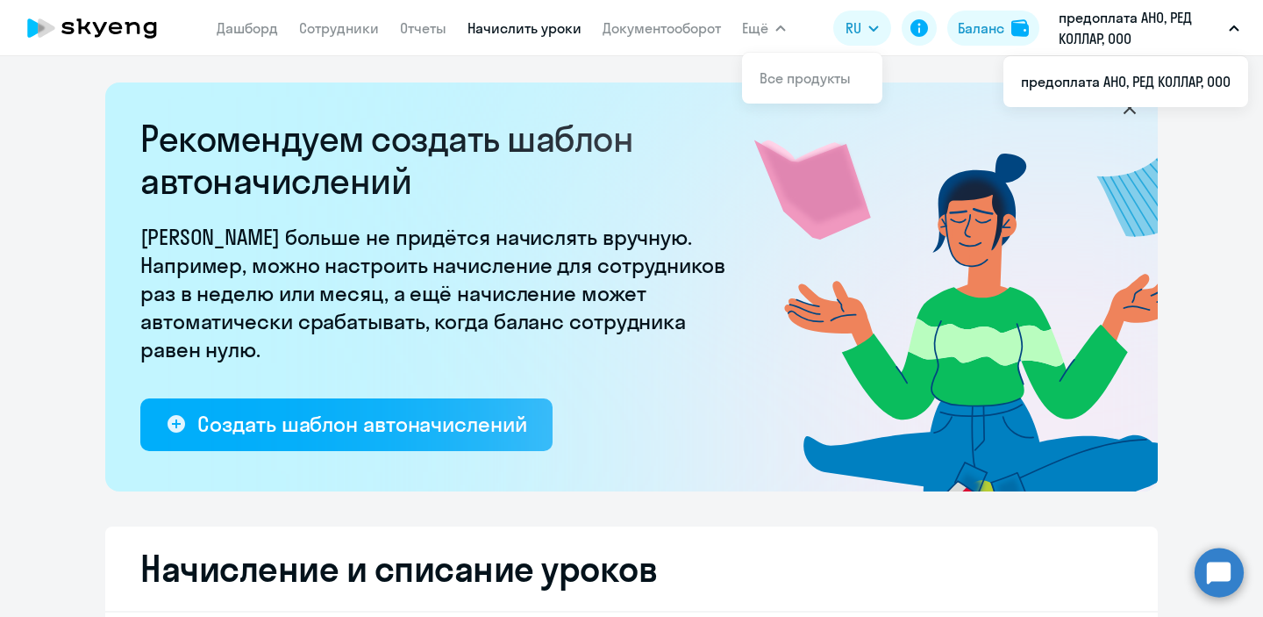
click at [1216, 561] on circle at bounding box center [1219, 571] width 49 height 49
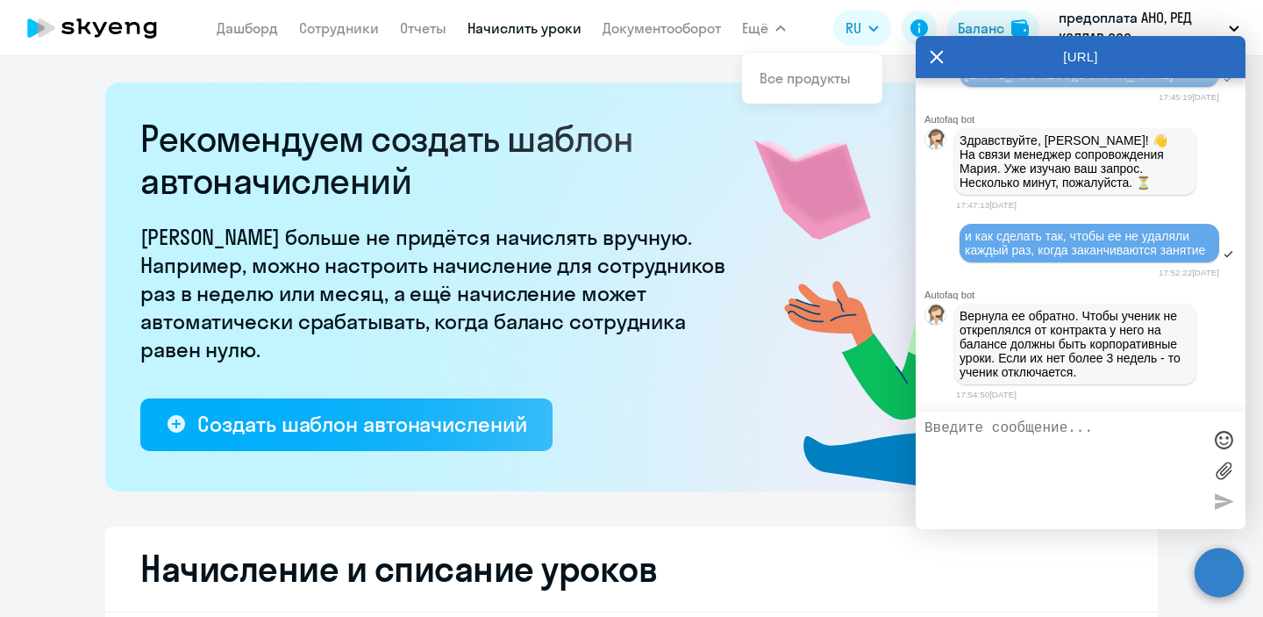
scroll to position [15571, 0]
click at [1039, 429] on textarea at bounding box center [1063, 470] width 277 height 100
type textarea "поняла,спасибо"
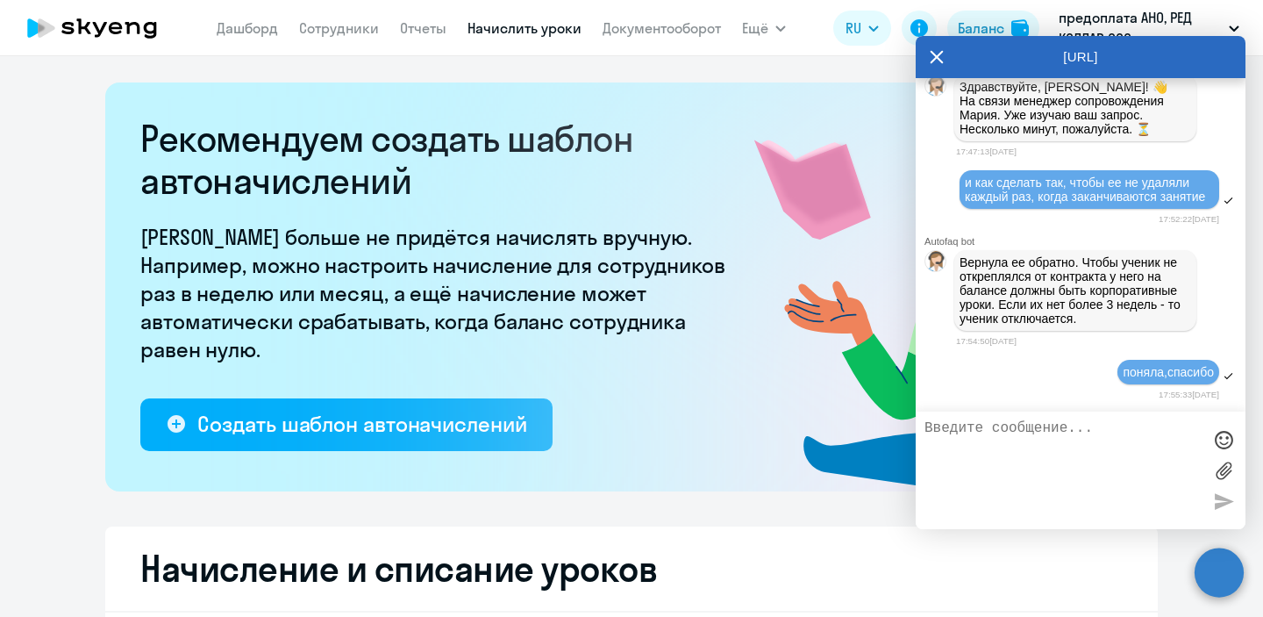
click at [783, 482] on icon at bounding box center [930, 303] width 456 height 375
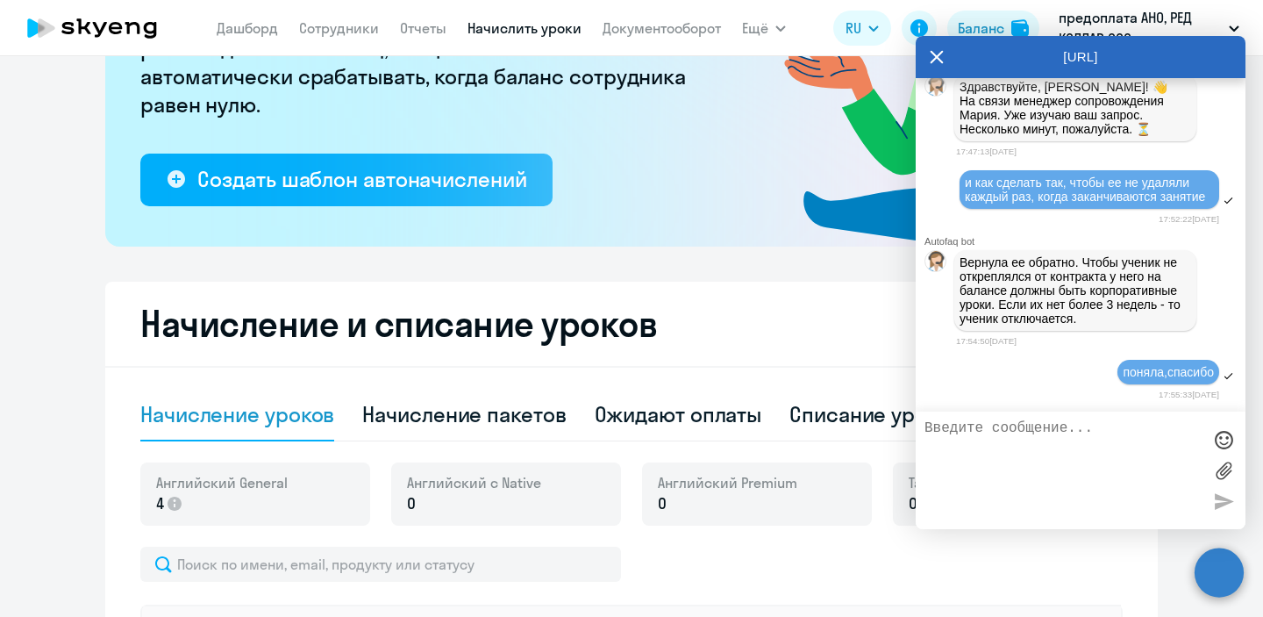
scroll to position [258, 0]
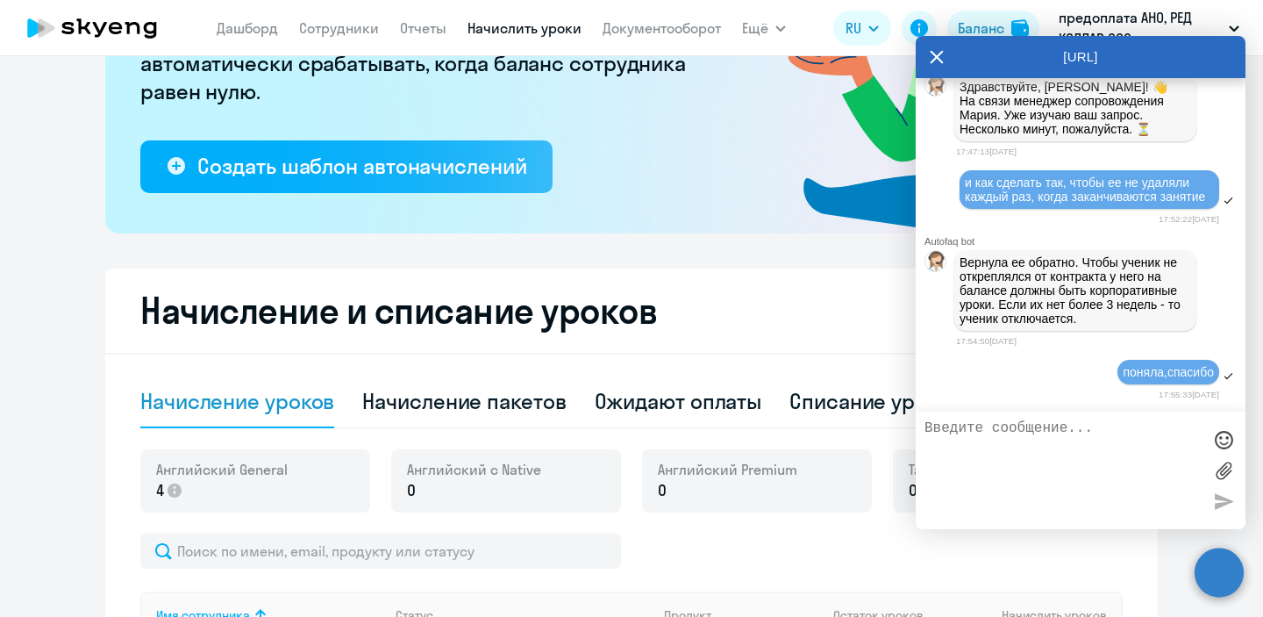
click at [933, 53] on icon at bounding box center [937, 56] width 13 height 13
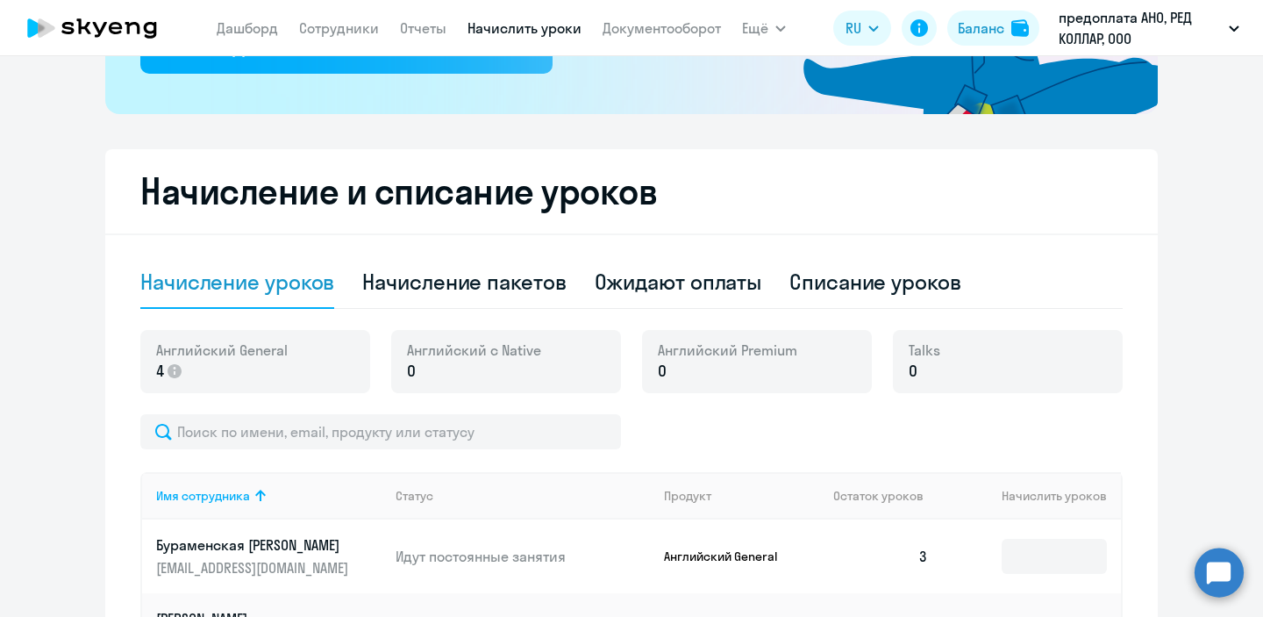
scroll to position [378, 0]
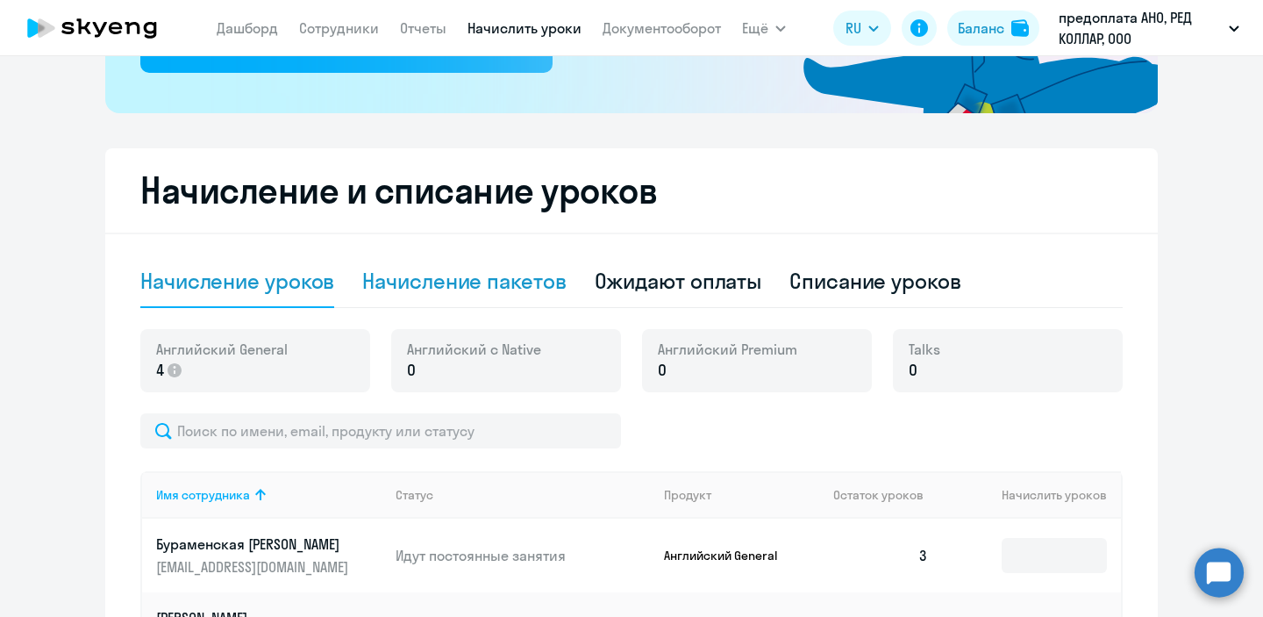
click at [504, 291] on div "Начисление пакетов" at bounding box center [464, 281] width 204 height 28
select select "10"
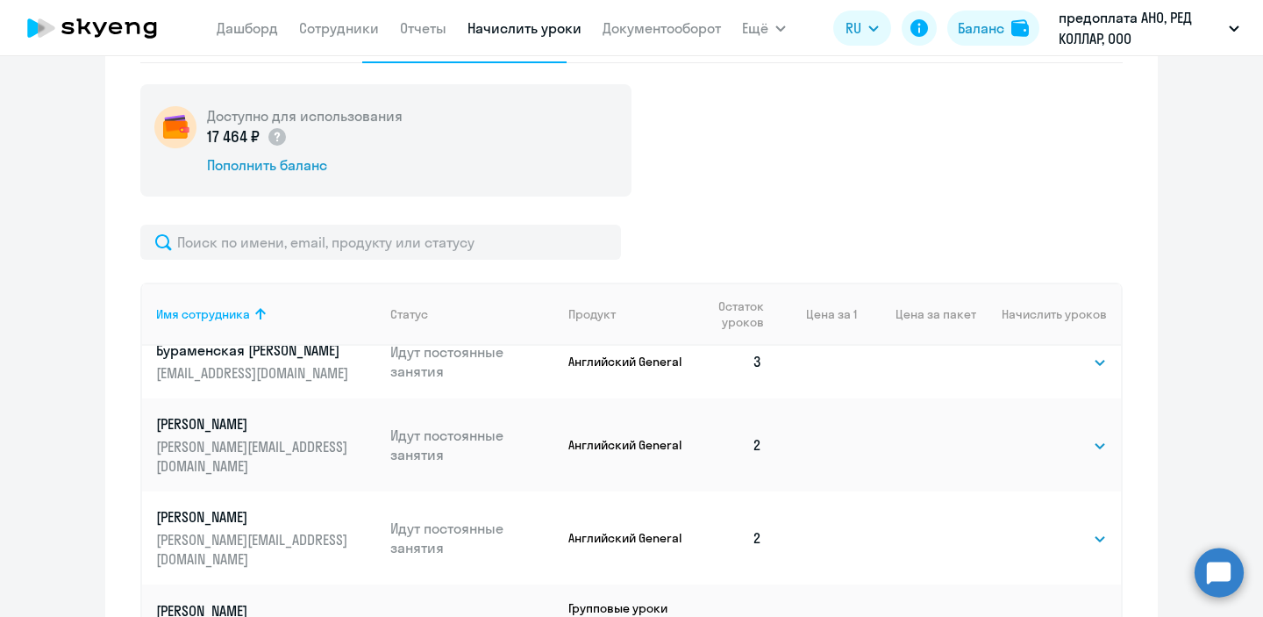
scroll to position [0, 0]
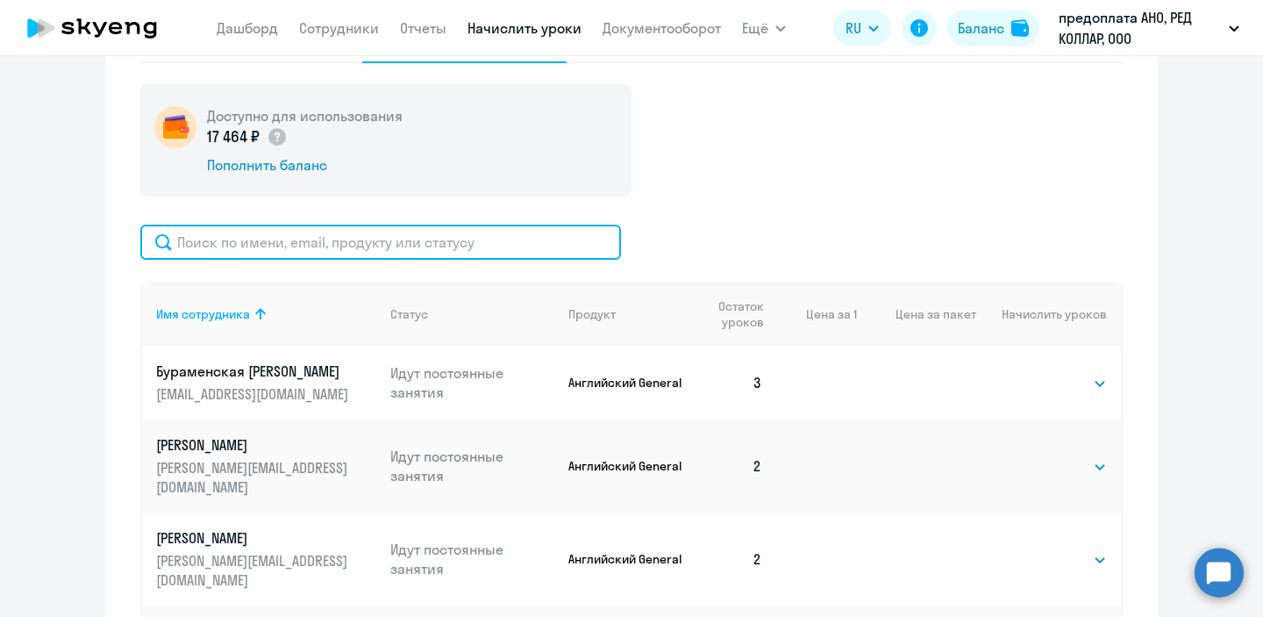
click at [381, 238] on input "text" at bounding box center [380, 242] width 481 height 35
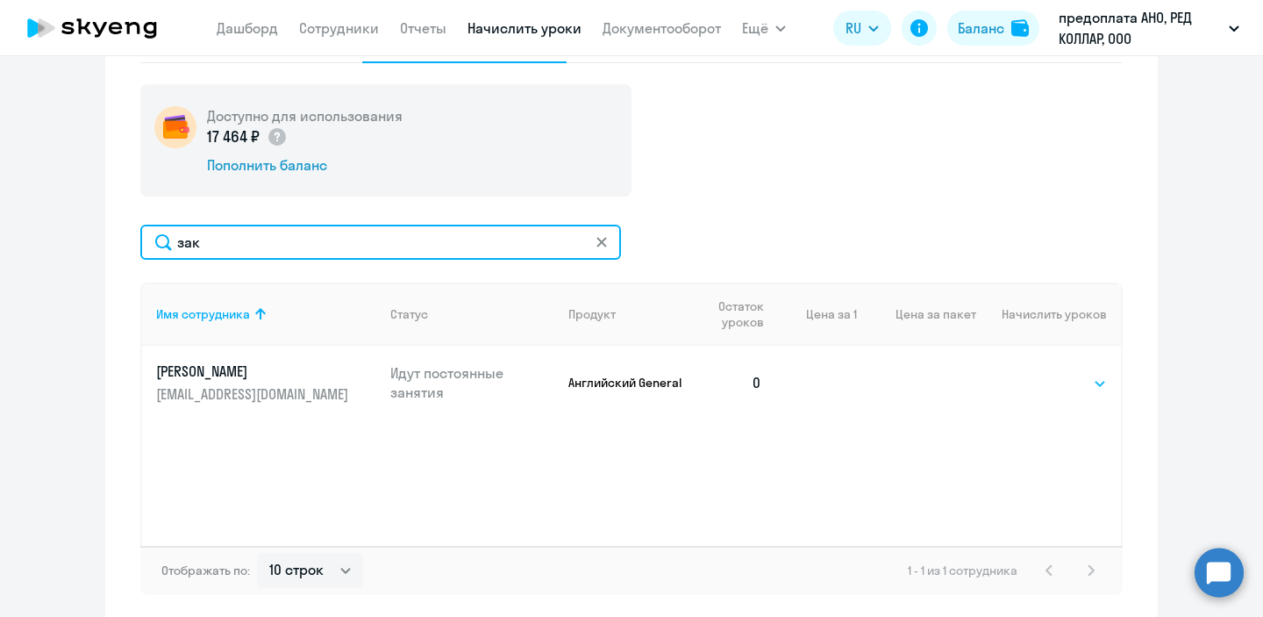
type input "зак"
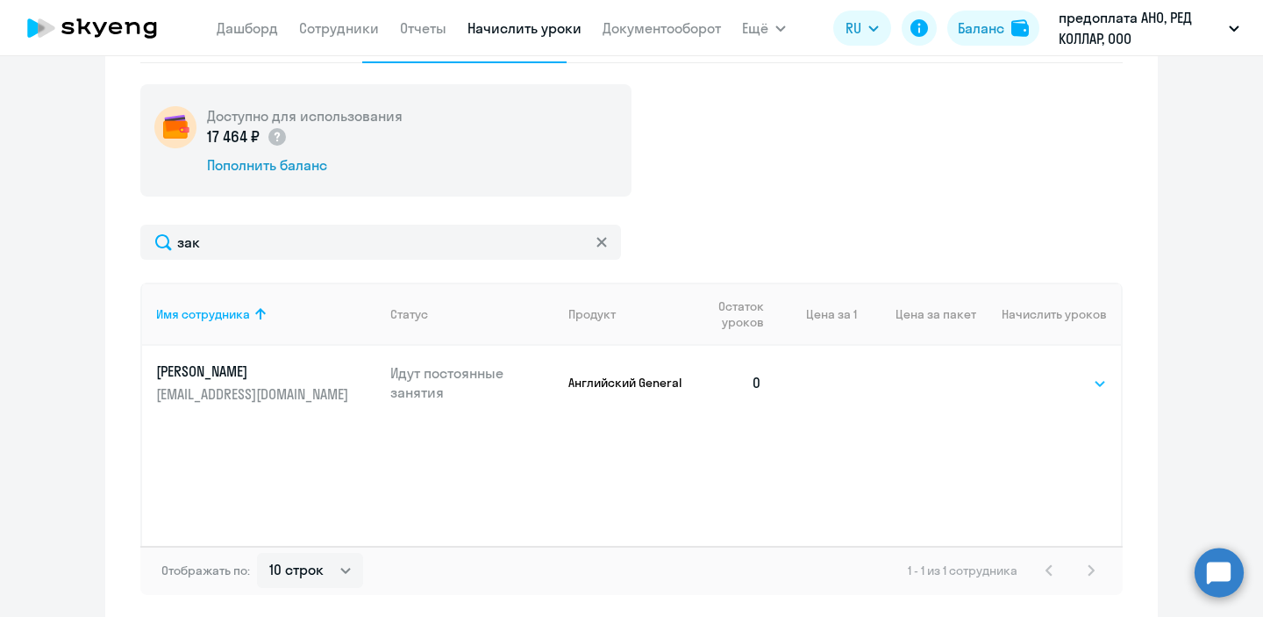
click at [1064, 381] on select "Выбрать 4 8 16 32 64 96 128" at bounding box center [1071, 383] width 72 height 21
select select "4"
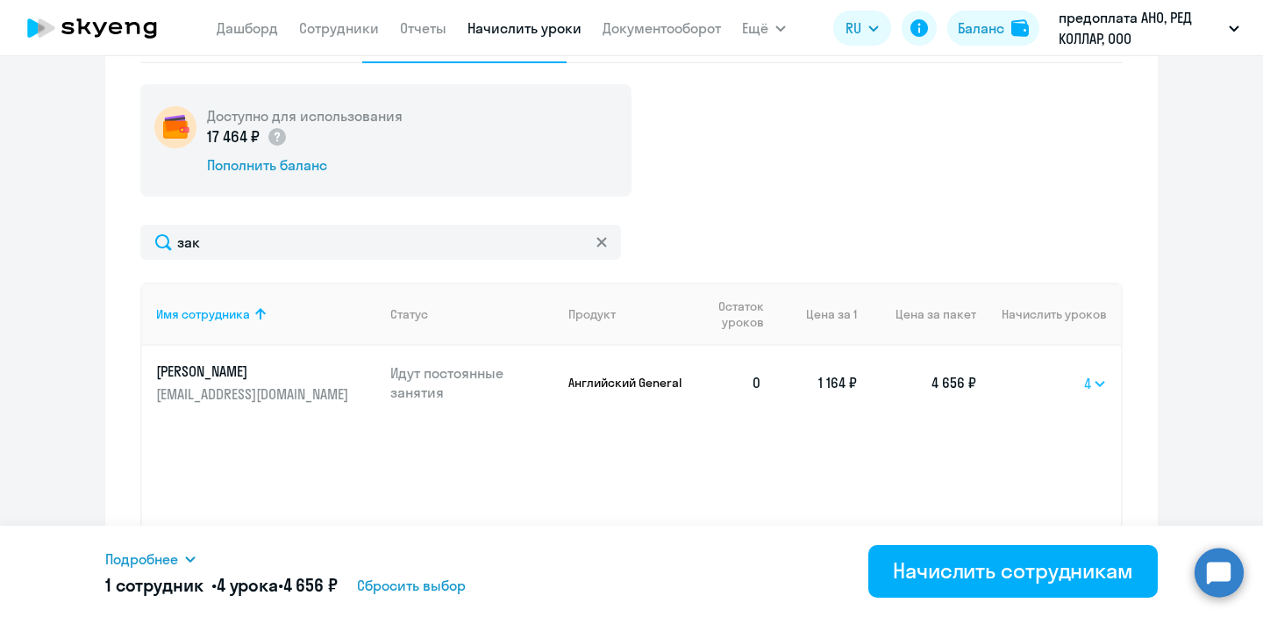
scroll to position [630, 0]
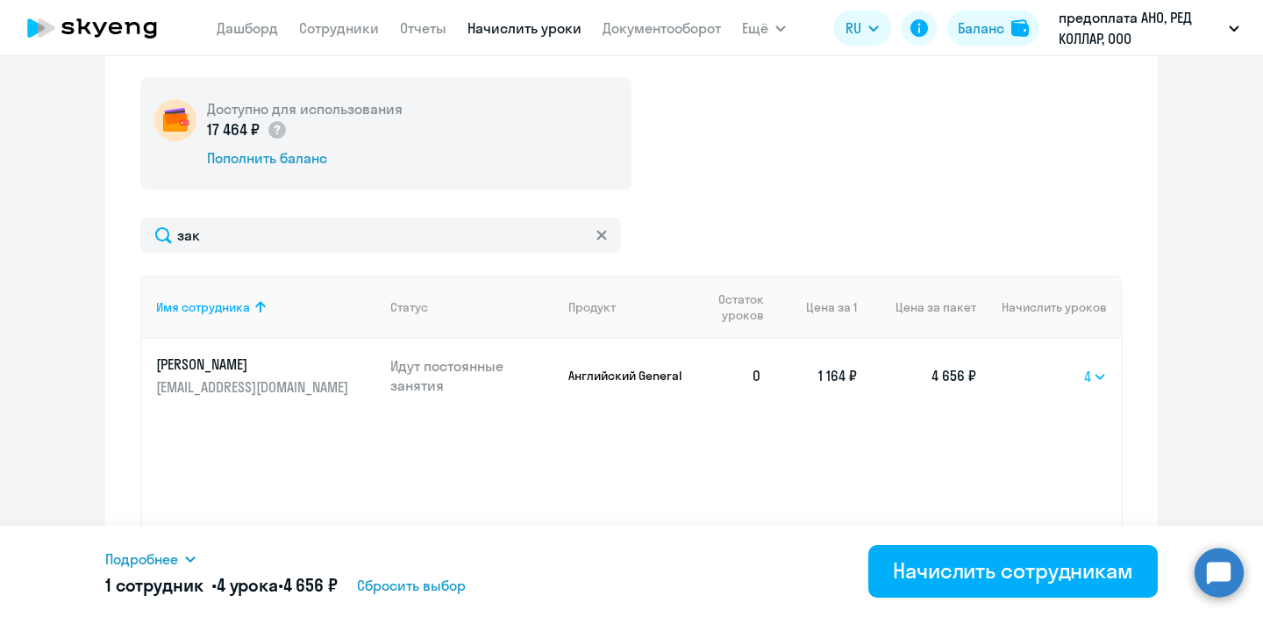
click at [1015, 568] on div "Начислить сотрудникам" at bounding box center [1013, 570] width 240 height 28
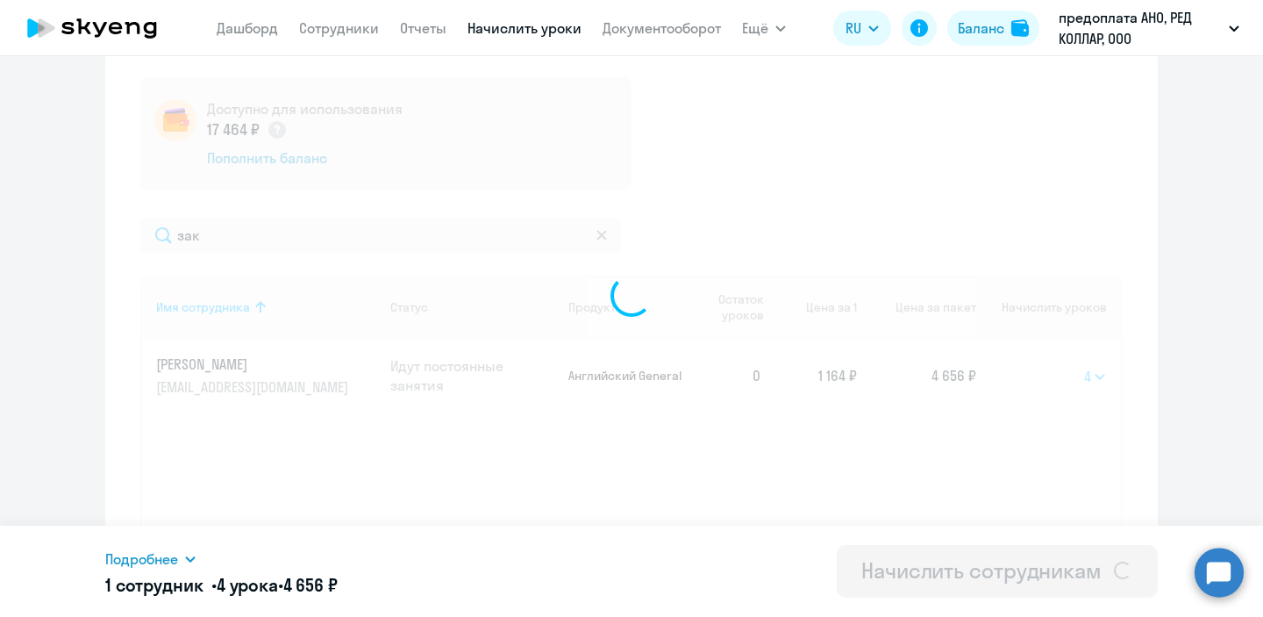
select select
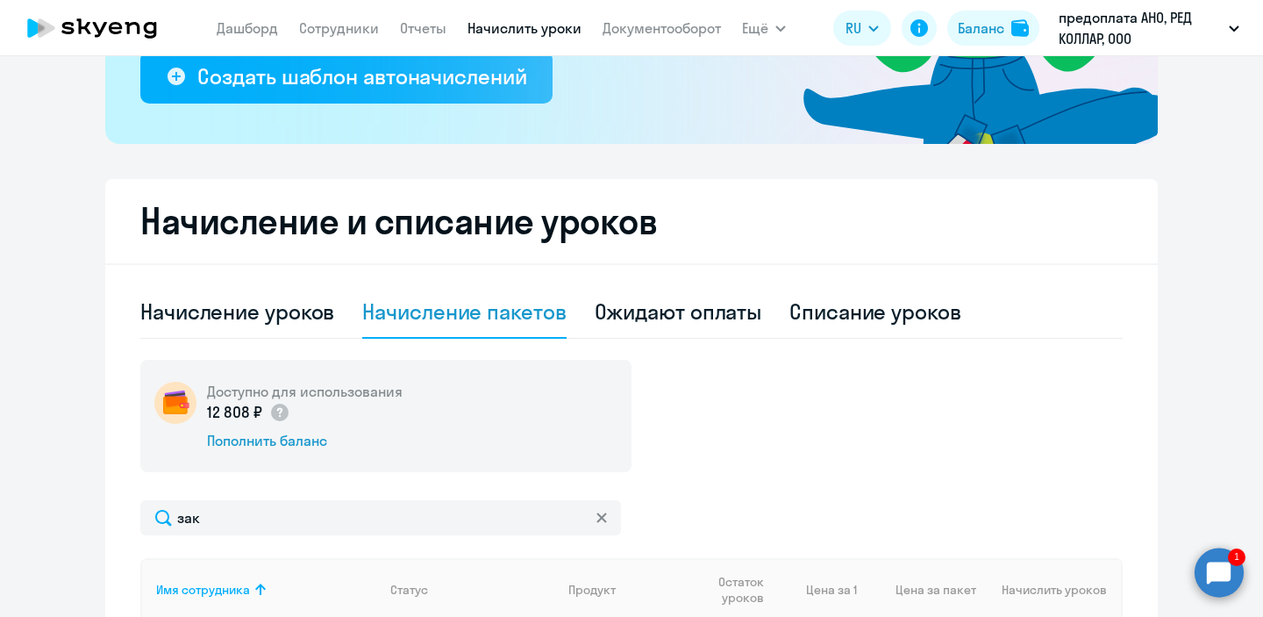
scroll to position [339, 0]
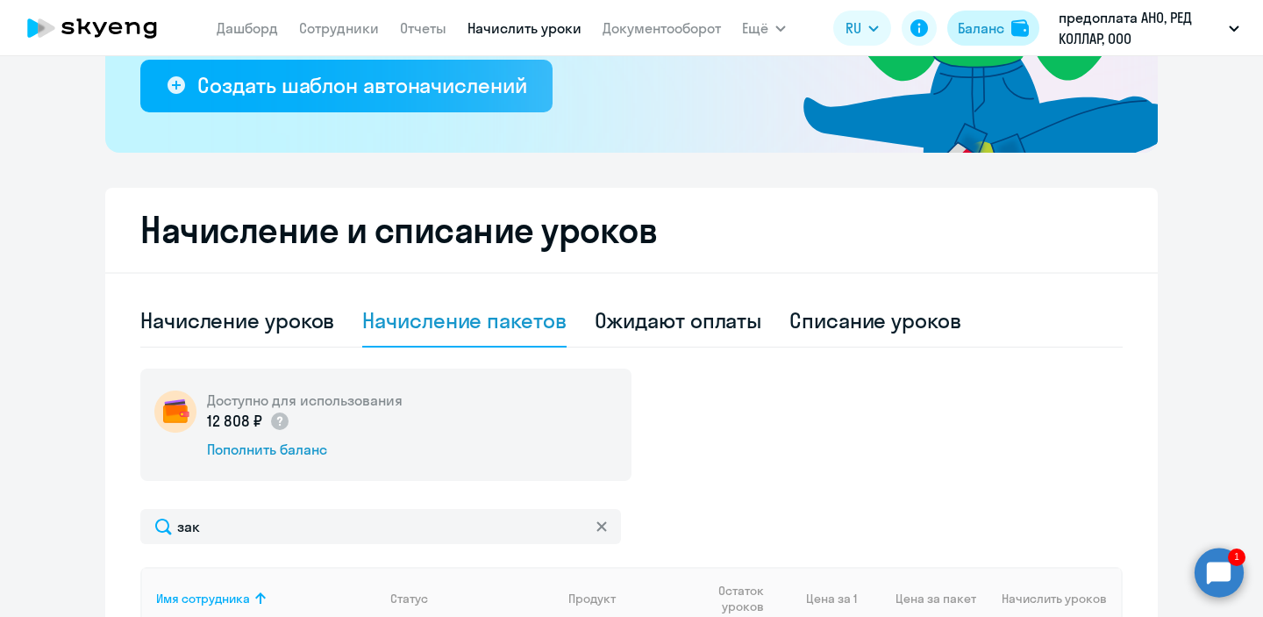
click at [1007, 28] on button "Баланс" at bounding box center [993, 28] width 92 height 35
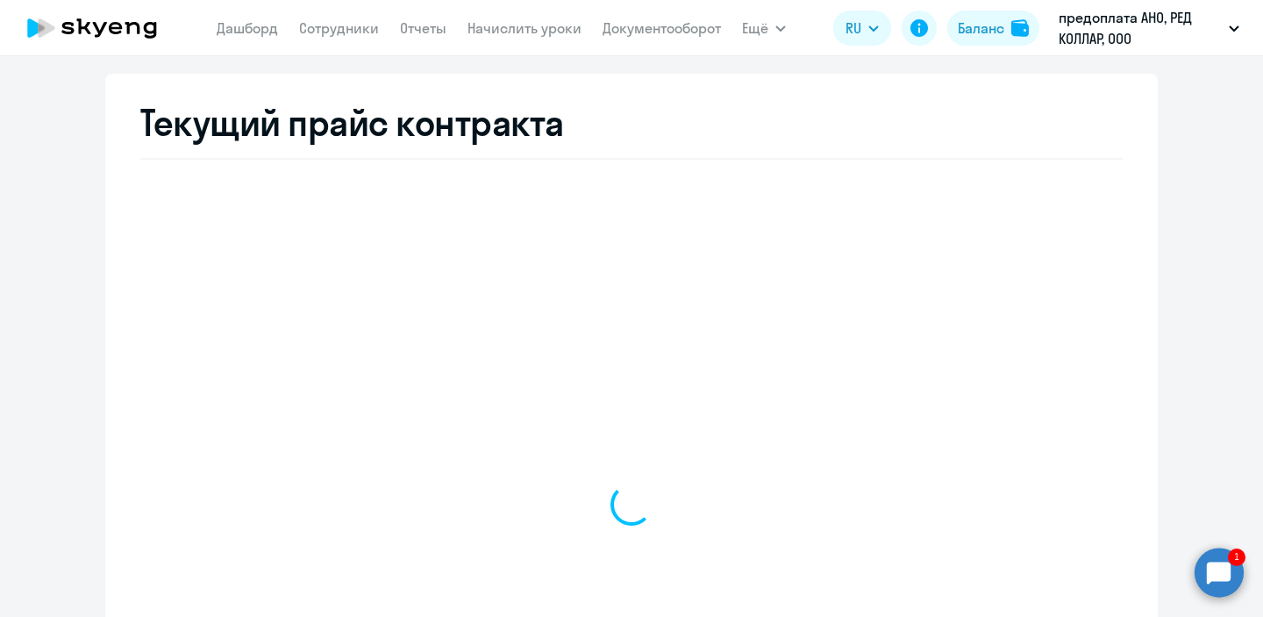
scroll to position [656, 0]
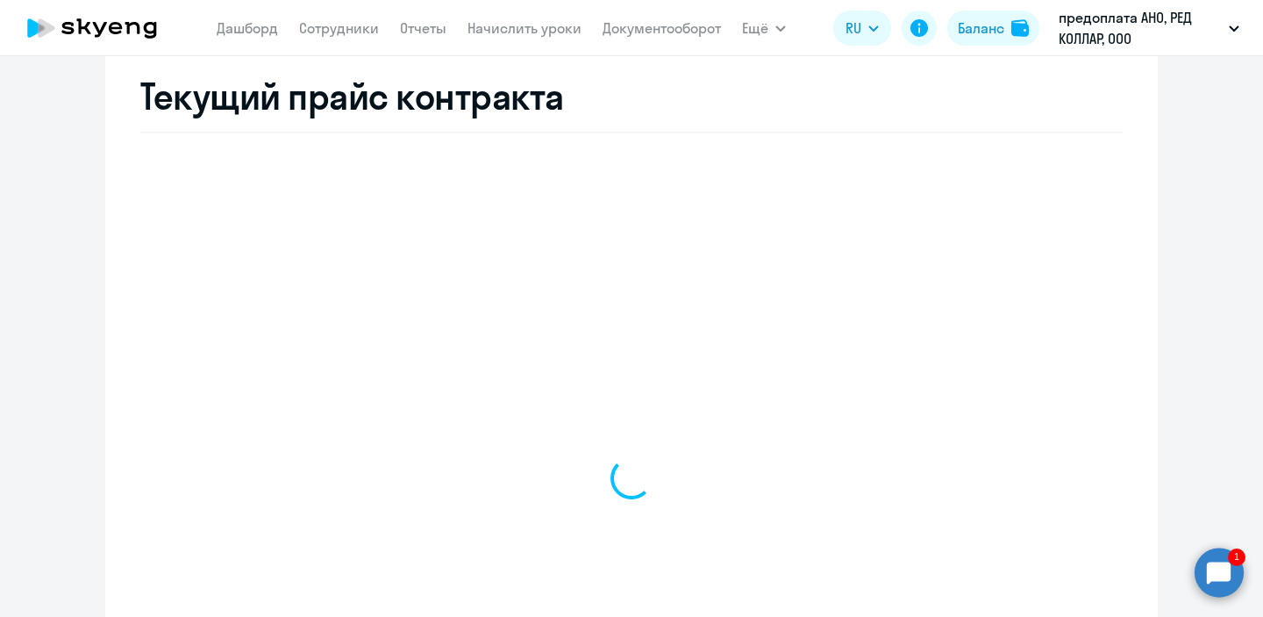
select select "english_adult_not_native_speaker"
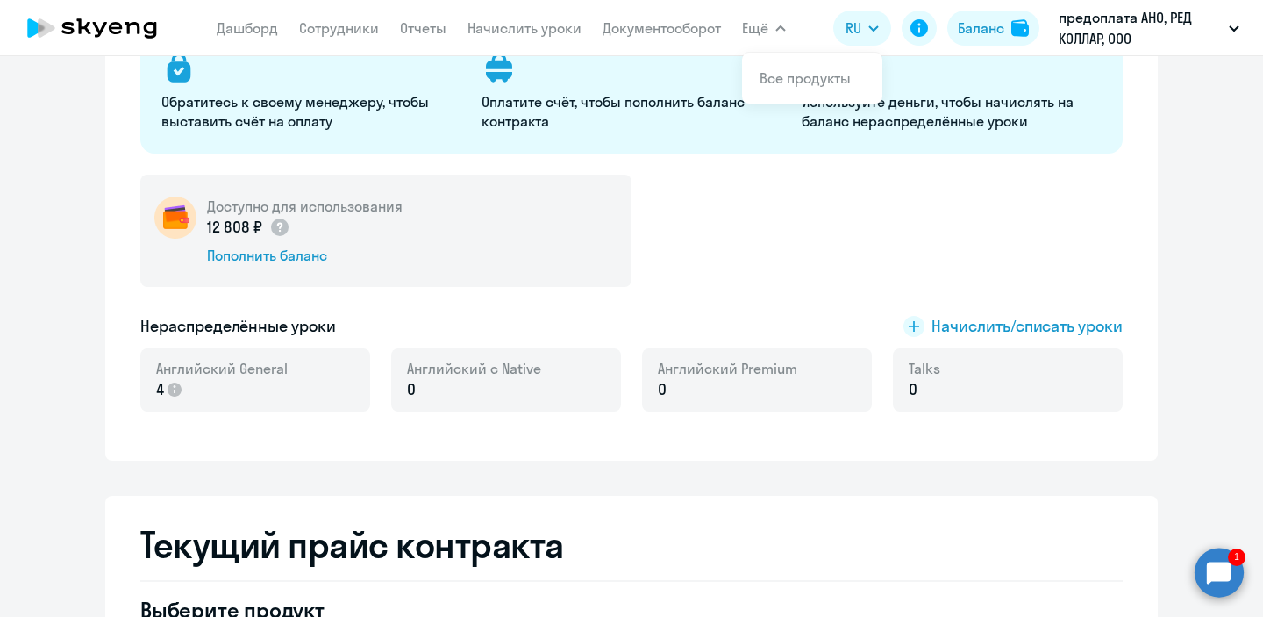
scroll to position [228, 0]
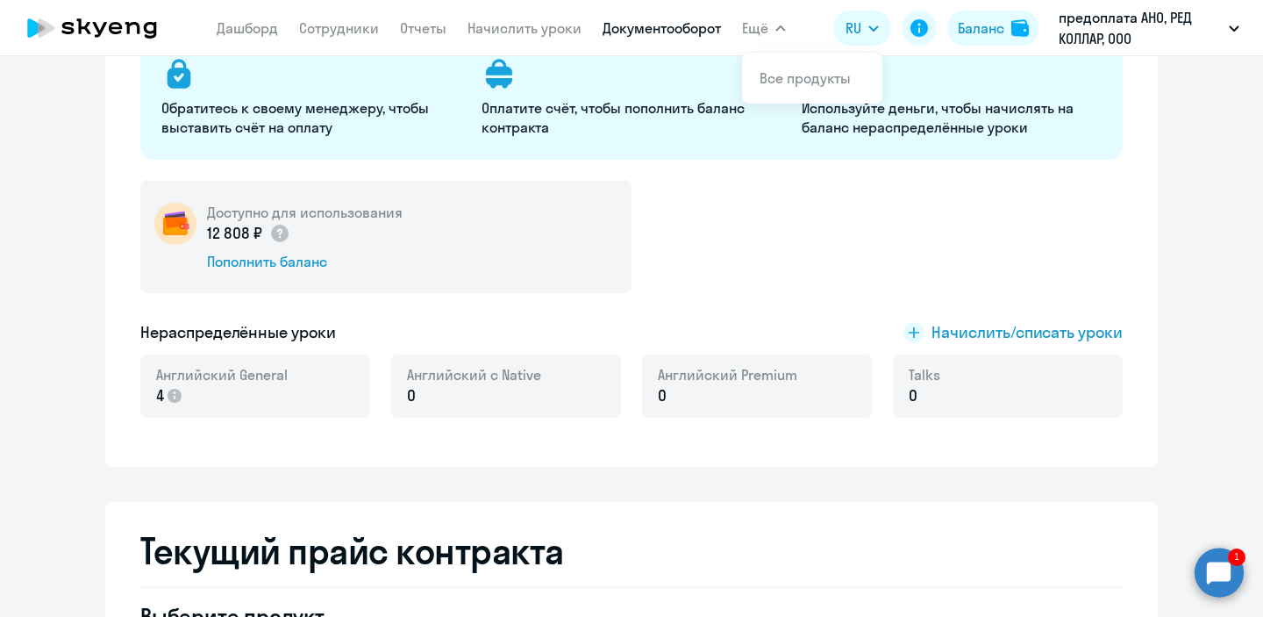
click at [655, 31] on link "Документооборот" at bounding box center [662, 28] width 118 height 18
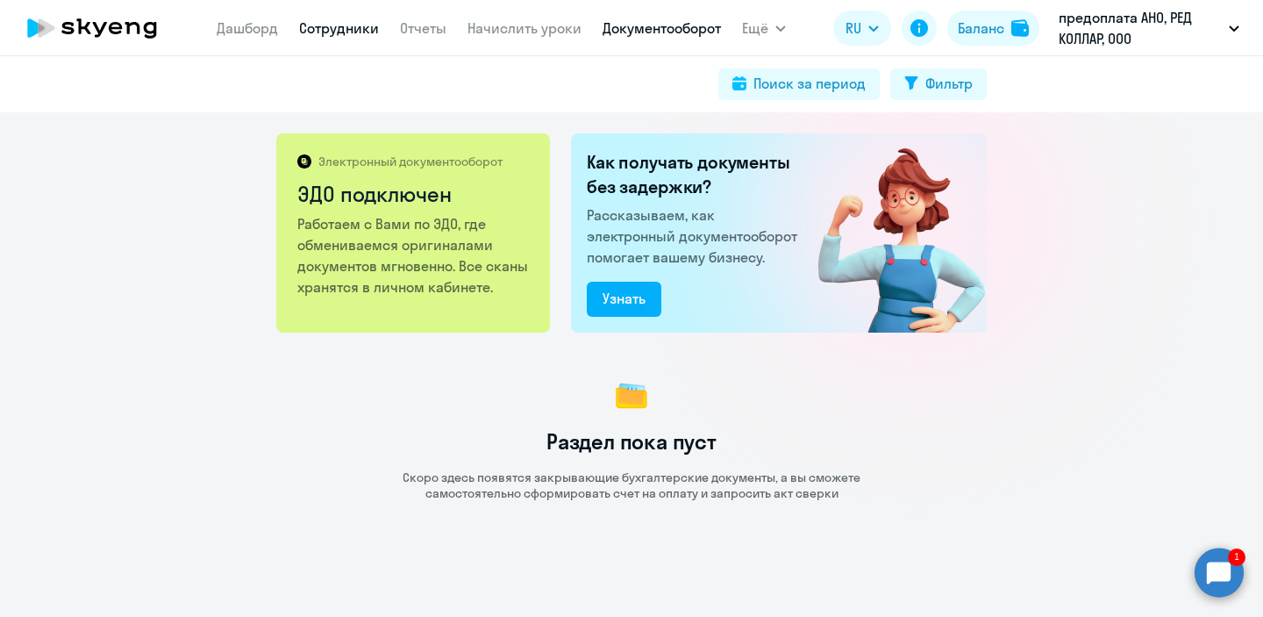
click at [349, 28] on link "Сотрудники" at bounding box center [339, 28] width 80 height 18
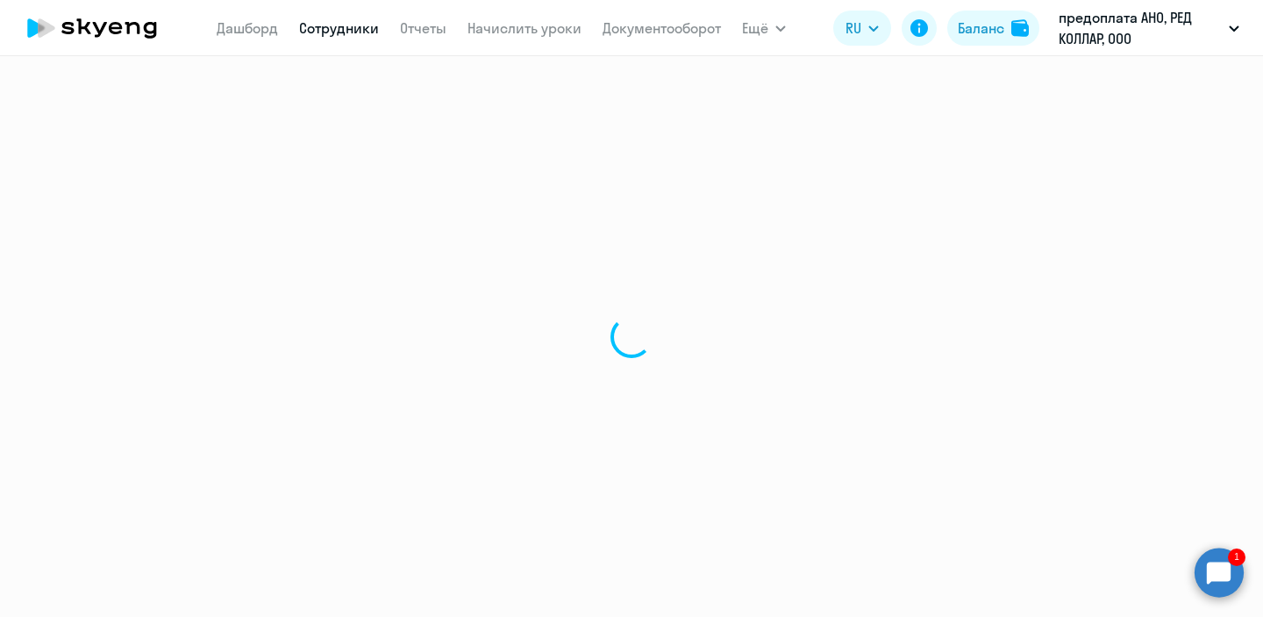
select select "30"
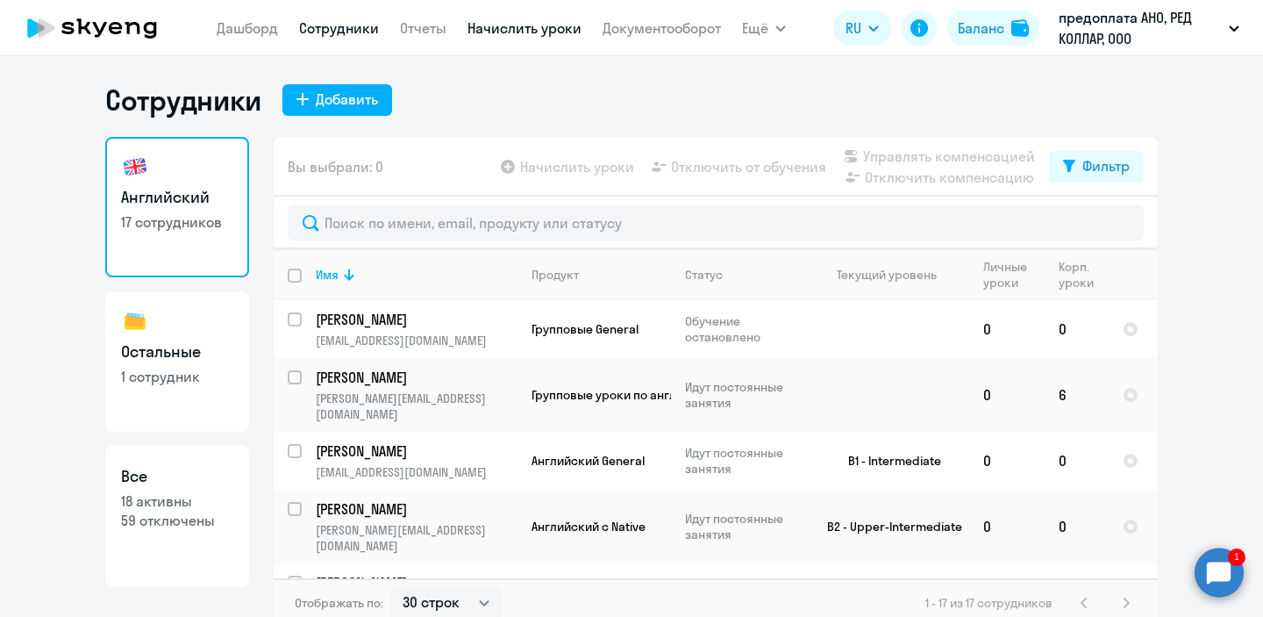
click at [521, 30] on link "Начислить уроки" at bounding box center [525, 28] width 114 height 18
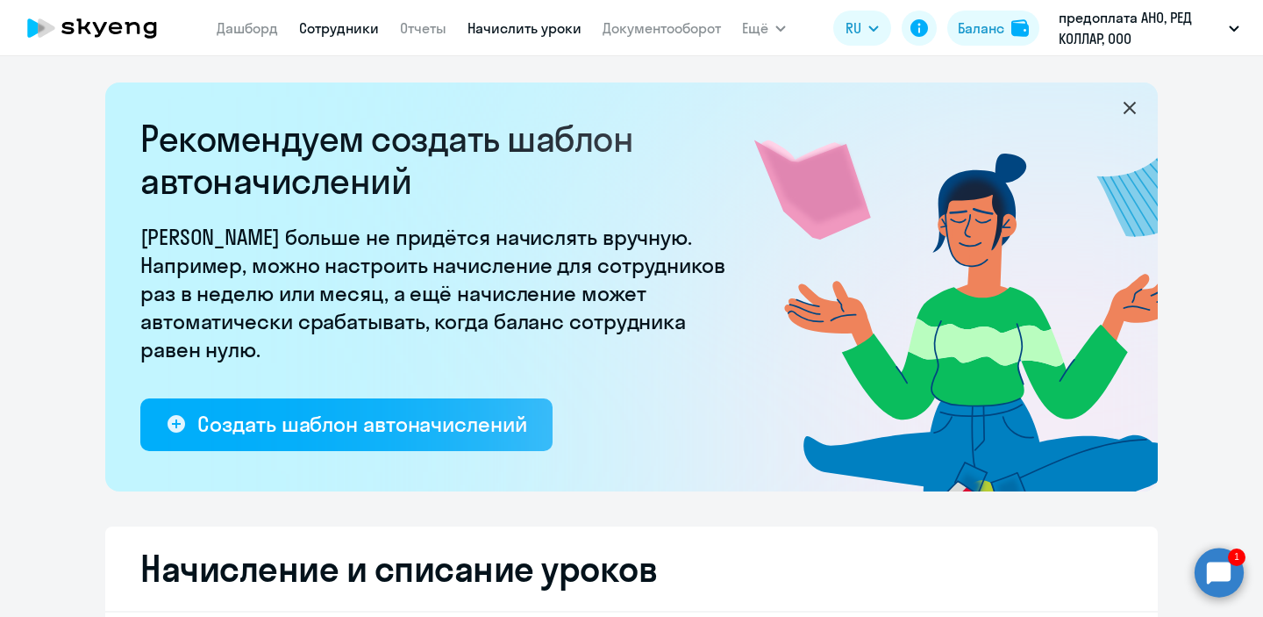
select select "10"
click at [317, 19] on link "Сотрудники" at bounding box center [339, 28] width 80 height 18
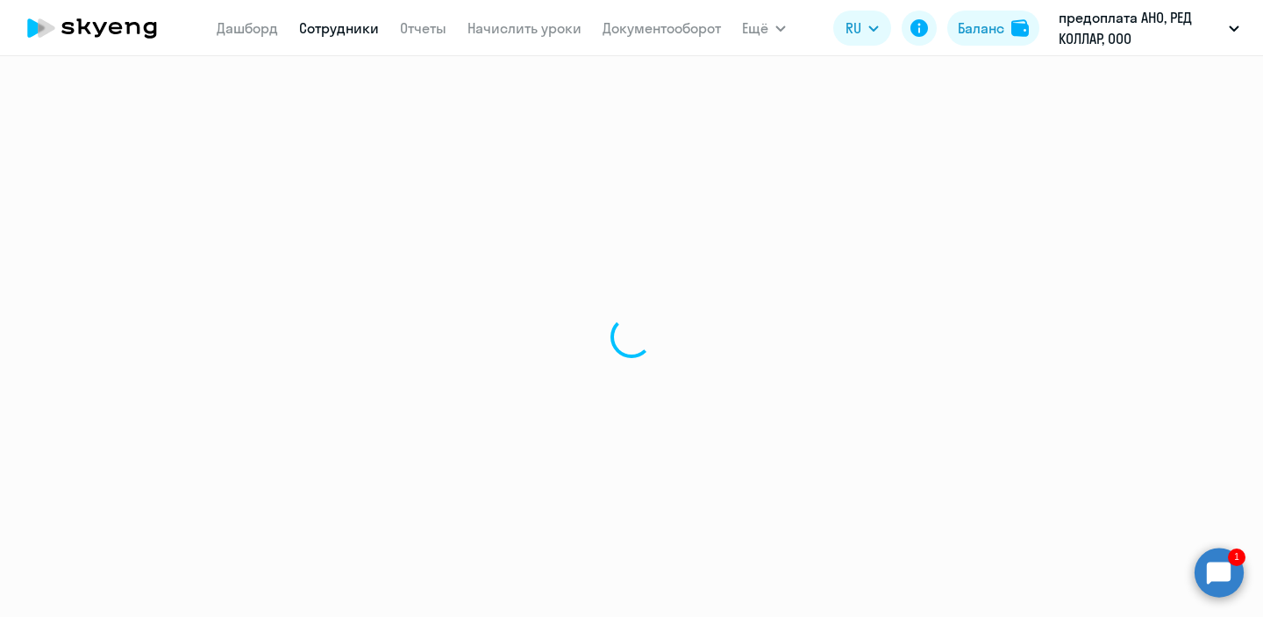
select select "30"
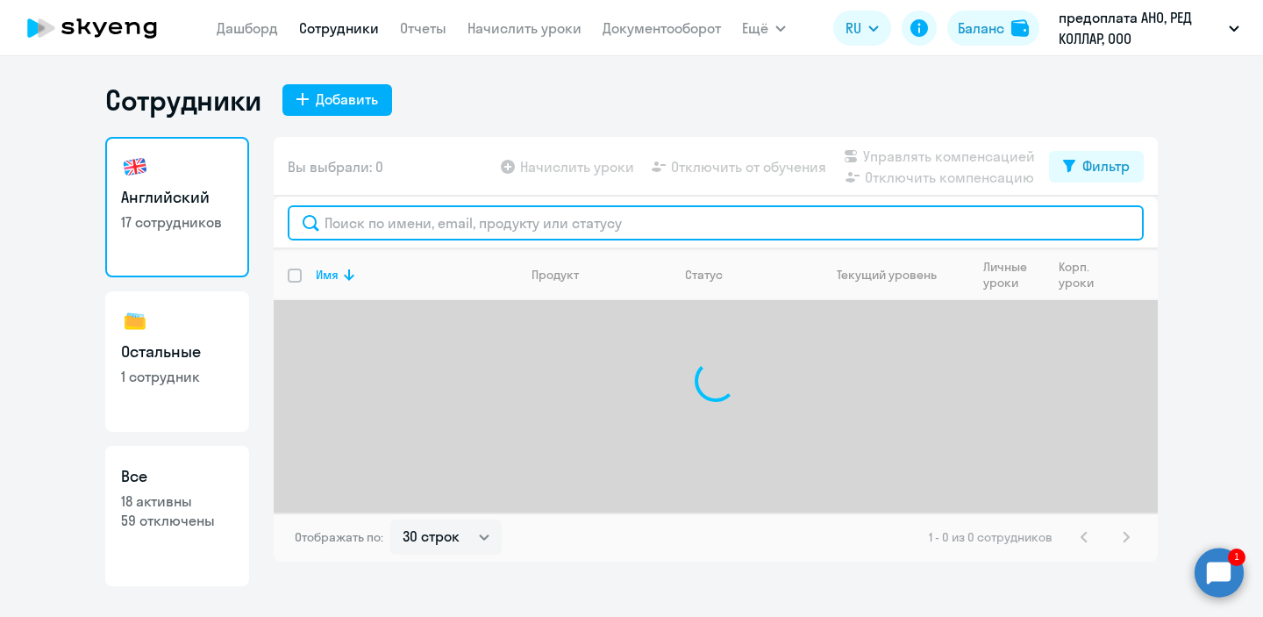
click at [464, 218] on input "text" at bounding box center [716, 222] width 856 height 35
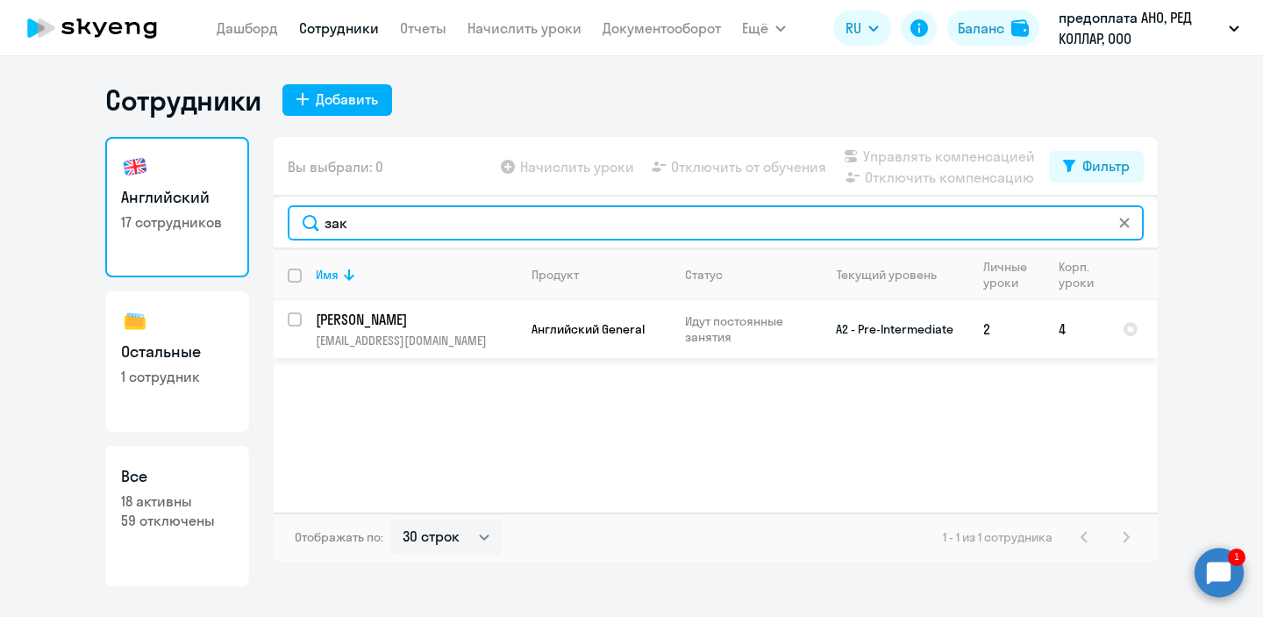
type input "зак"
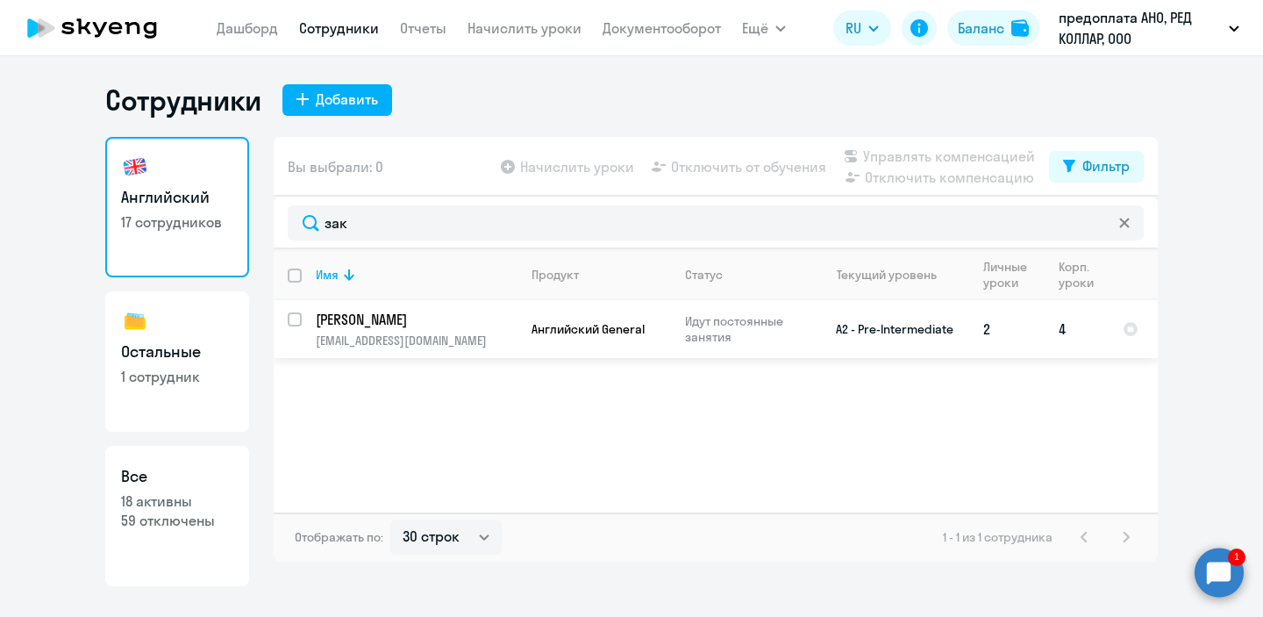
click at [1068, 332] on td "4" at bounding box center [1077, 329] width 64 height 58
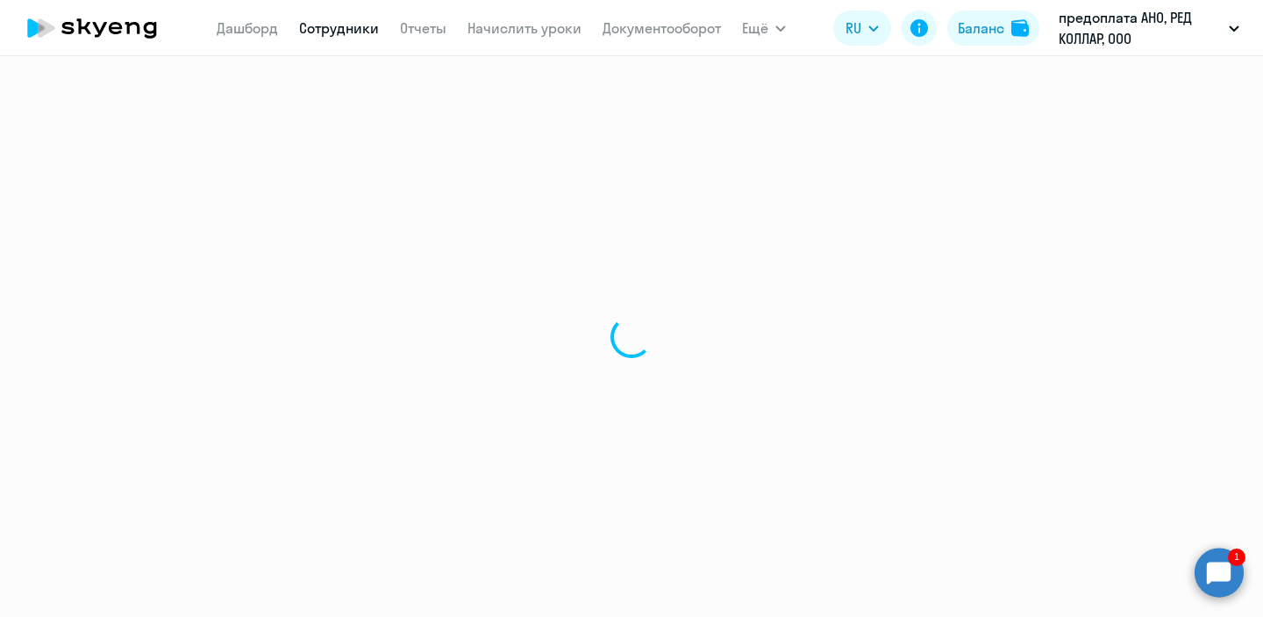
select select "english"
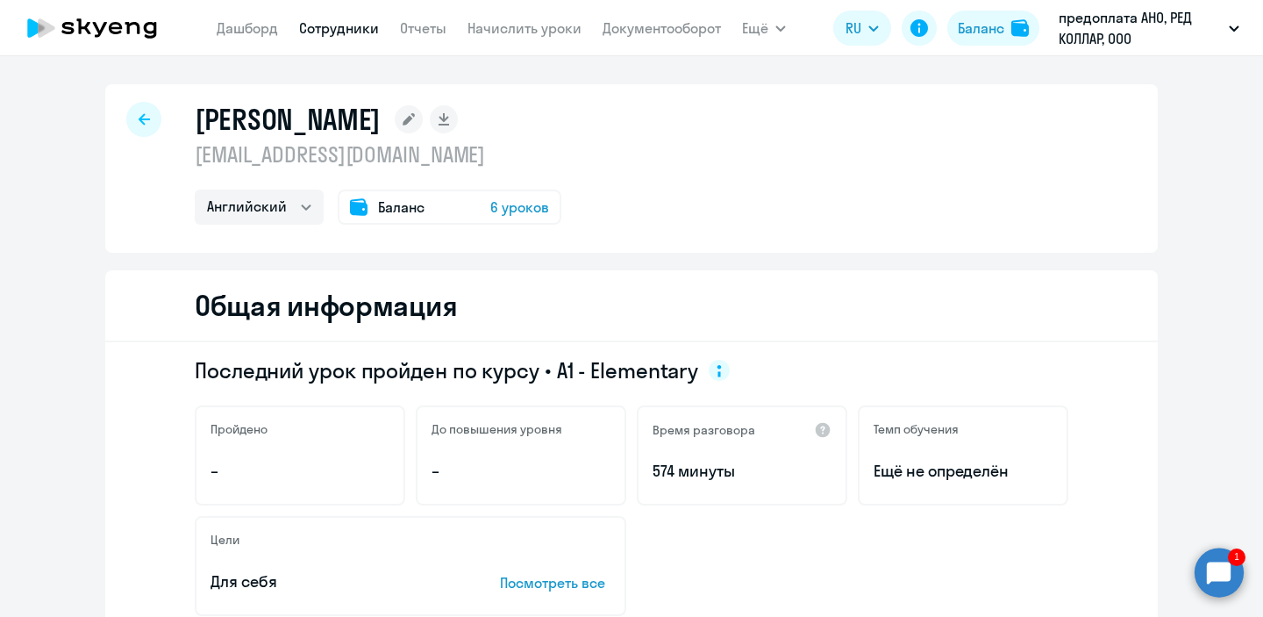
scroll to position [3, 0]
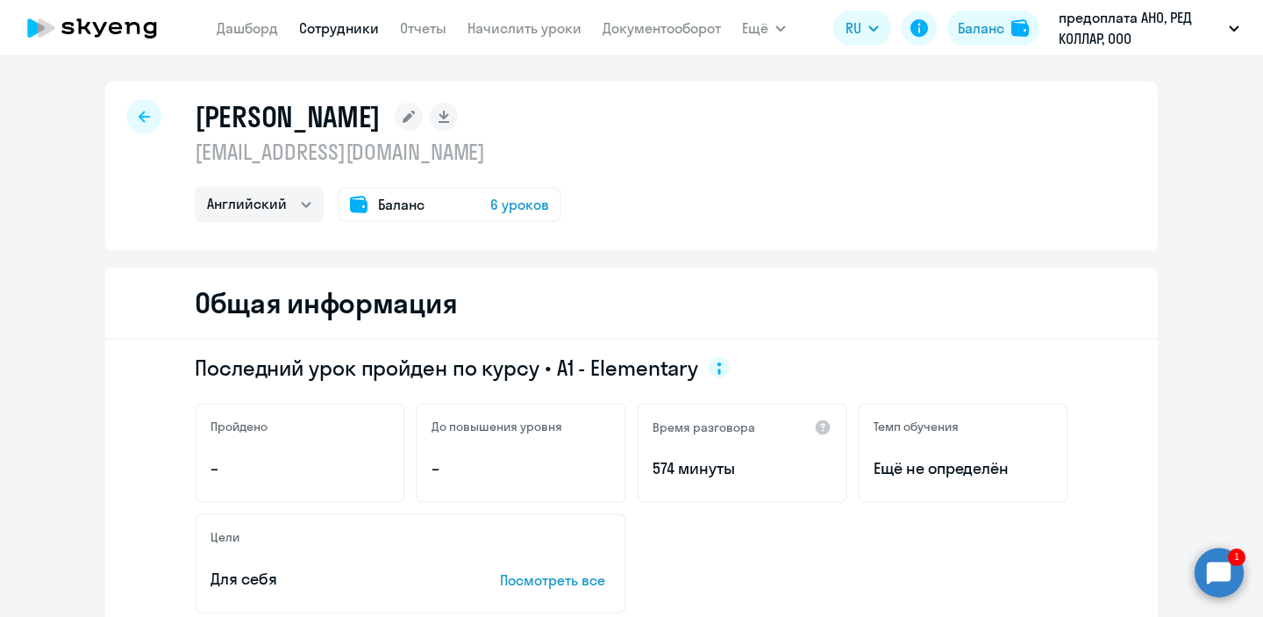
click at [529, 196] on span "6 уроков" at bounding box center [519, 204] width 59 height 21
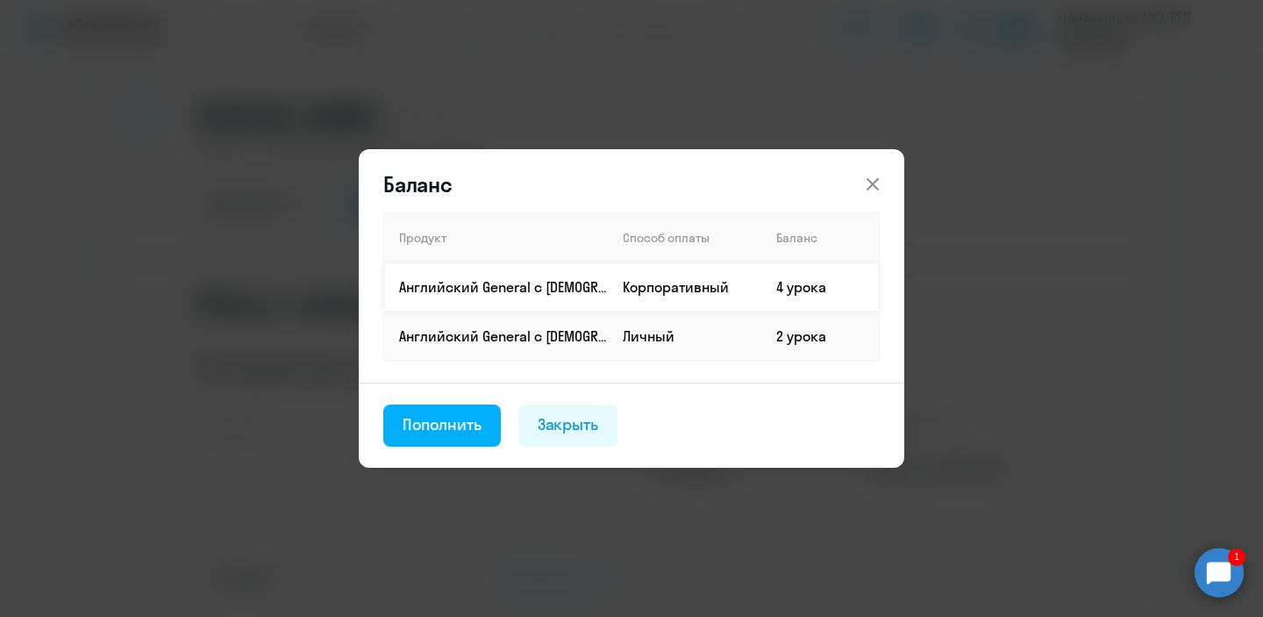
click at [667, 282] on td "Корпоративный" at bounding box center [686, 286] width 154 height 49
click at [875, 180] on icon at bounding box center [873, 184] width 12 height 12
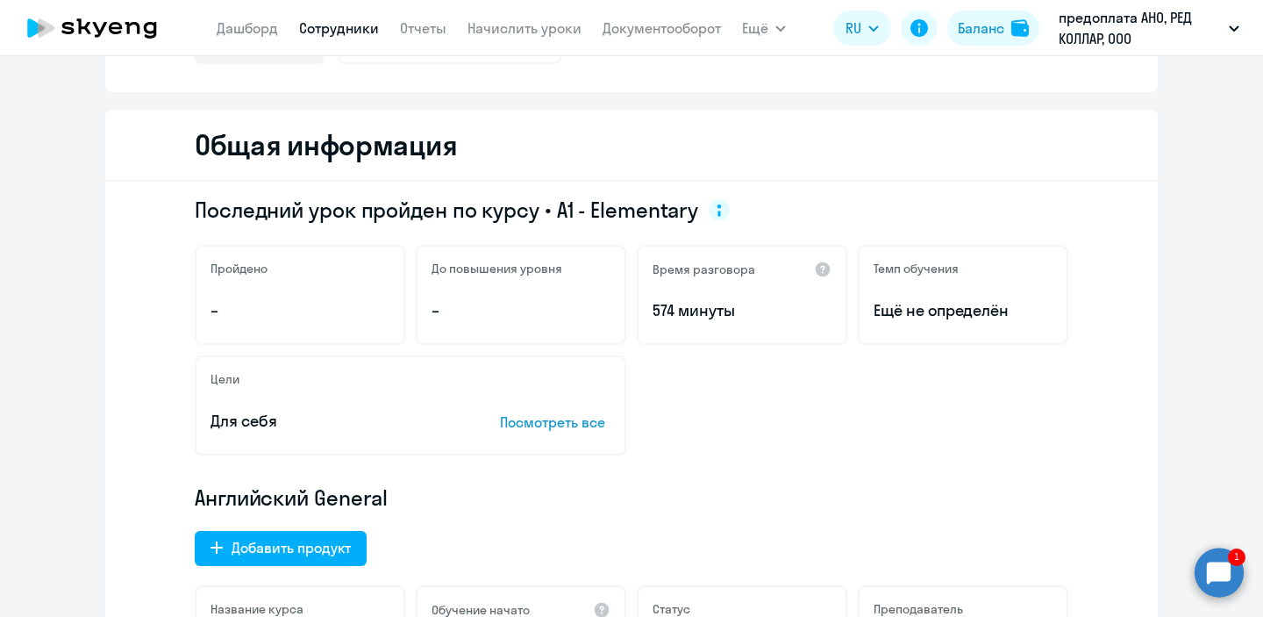
scroll to position [0, 0]
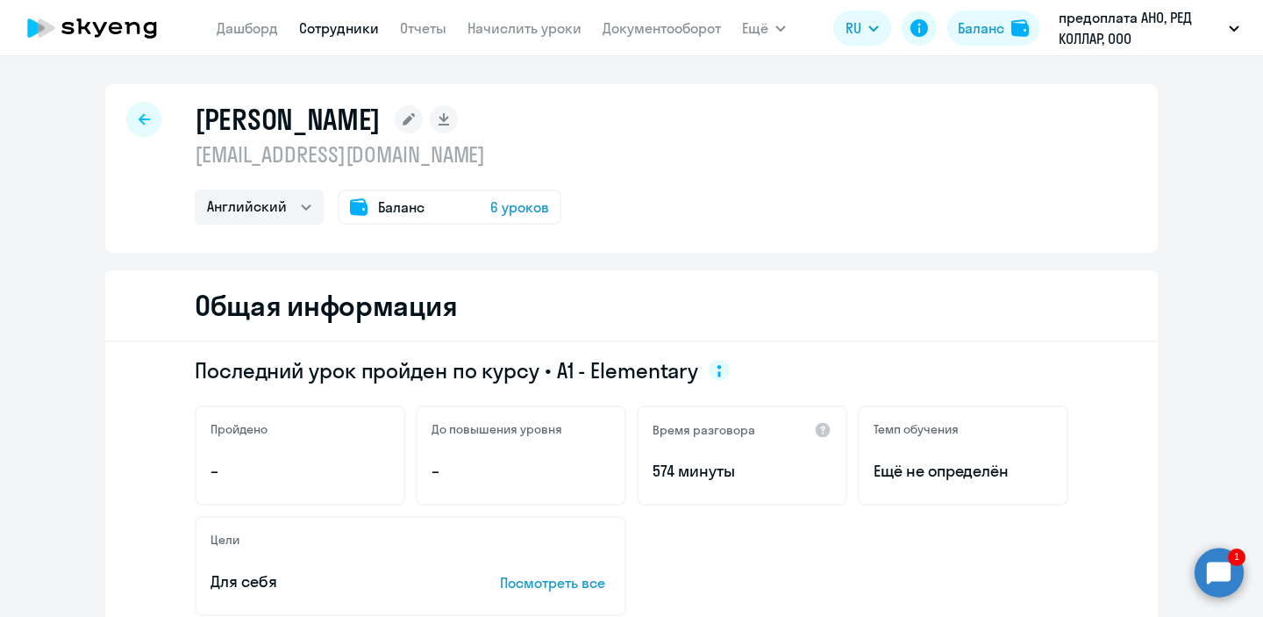
click at [361, 34] on link "Сотрудники" at bounding box center [339, 28] width 80 height 18
select select "30"
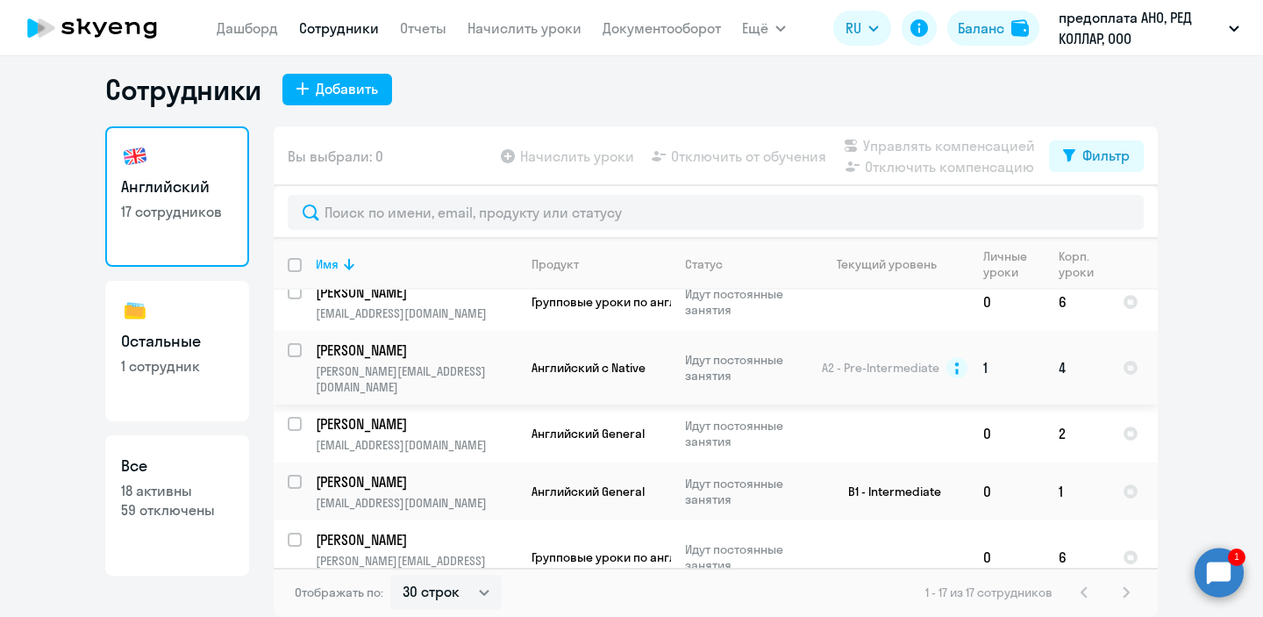
scroll to position [281, 0]
